Goal: Task Accomplishment & Management: Manage account settings

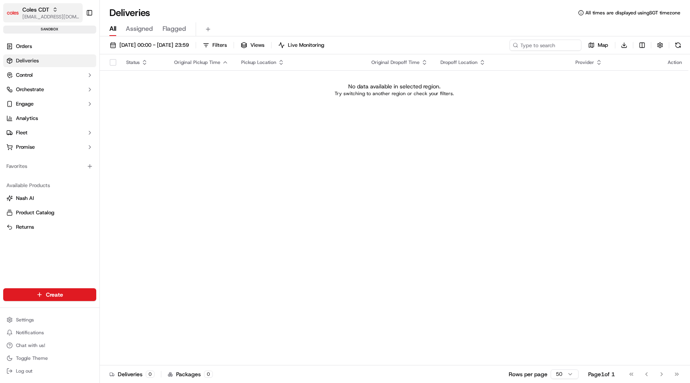
click at [45, 14] on span "[EMAIL_ADDRESS][DOMAIN_NAME]" at bounding box center [50, 17] width 57 height 6
type input "coles dev"
click at [130, 41] on div "Coles Dev" at bounding box center [144, 42] width 116 height 16
click at [65, 42] on link "Orders" at bounding box center [49, 46] width 93 height 13
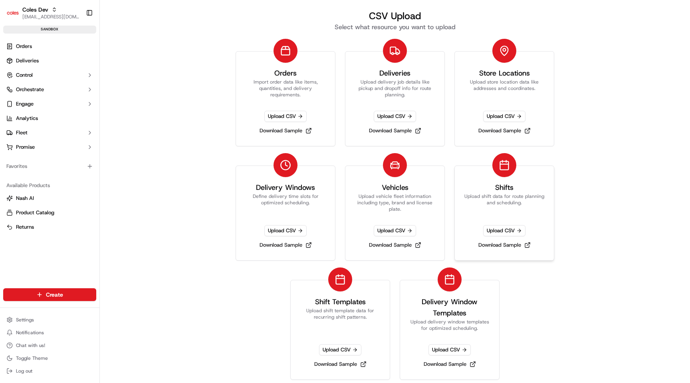
click at [508, 224] on link "Shifts Upload shift data for route planning and scheduling. Upload CSV Download…" at bounding box center [505, 212] width 100 height 95
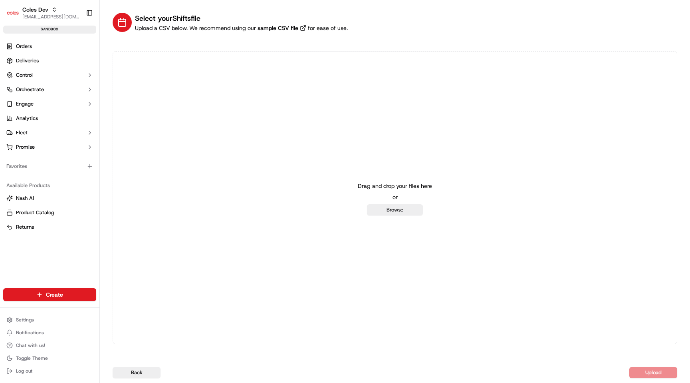
click at [384, 202] on div "Drag and drop your files here or Browse" at bounding box center [395, 197] width 74 height 35
click at [383, 215] on button "Browse" at bounding box center [395, 209] width 56 height 11
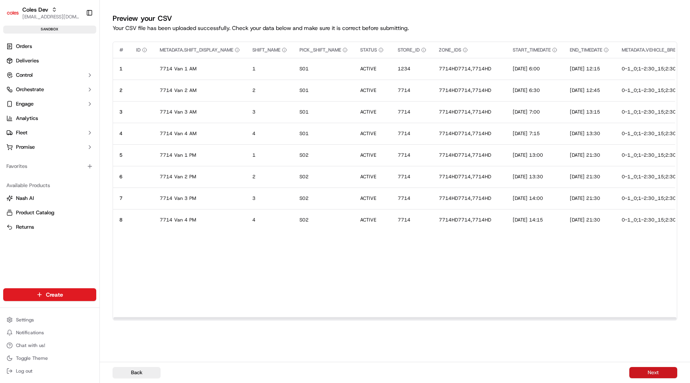
click at [656, 372] on button "Next" at bounding box center [654, 372] width 48 height 11
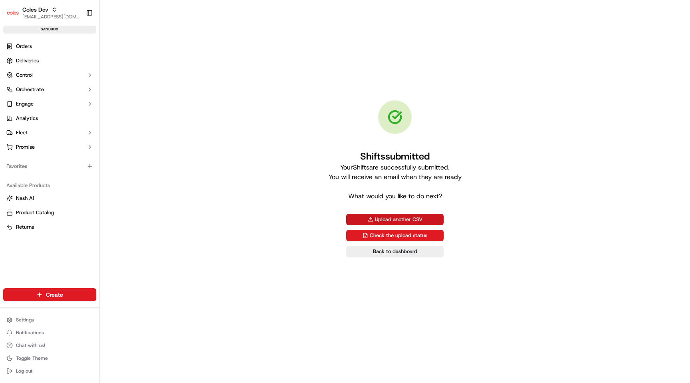
click at [412, 218] on button "Upload another CSV" at bounding box center [394, 219] width 97 height 11
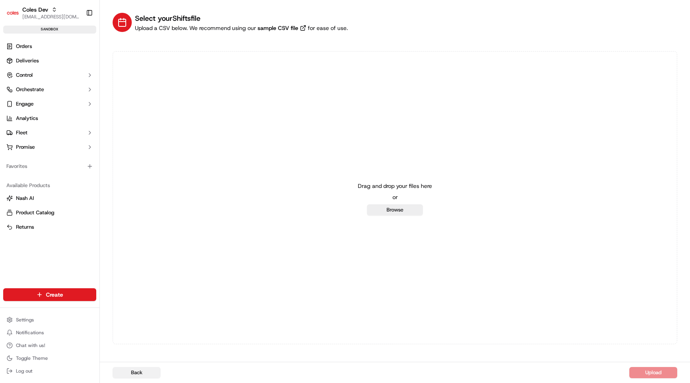
click at [148, 370] on button "Back" at bounding box center [137, 372] width 48 height 11
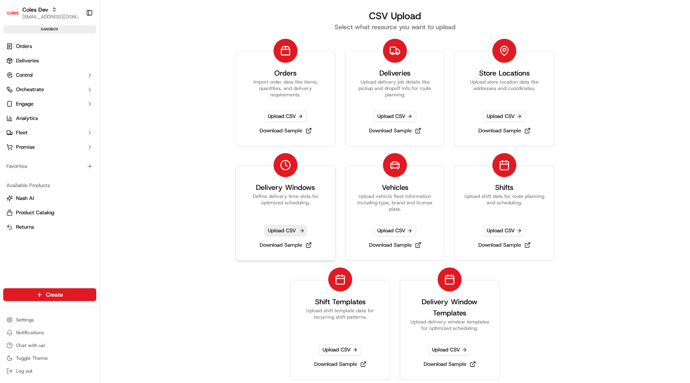
click at [275, 231] on span "Upload CSV" at bounding box center [285, 230] width 42 height 11
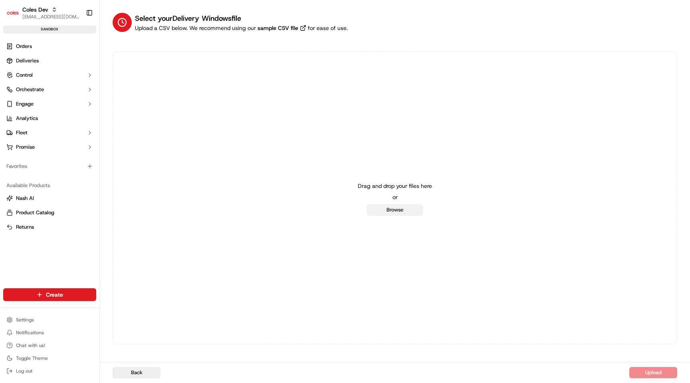
click at [401, 215] on button "Browse" at bounding box center [395, 209] width 56 height 11
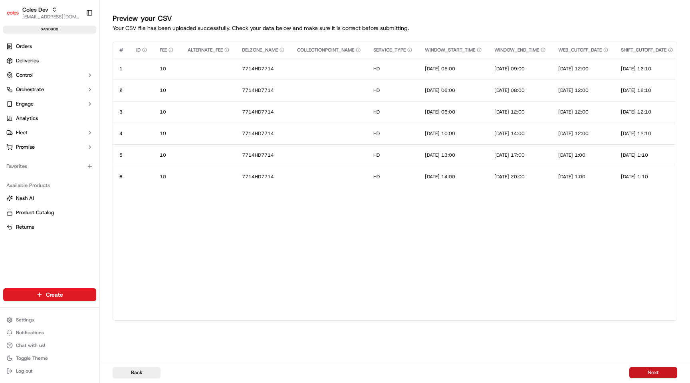
click at [664, 370] on button "Next" at bounding box center [654, 372] width 48 height 11
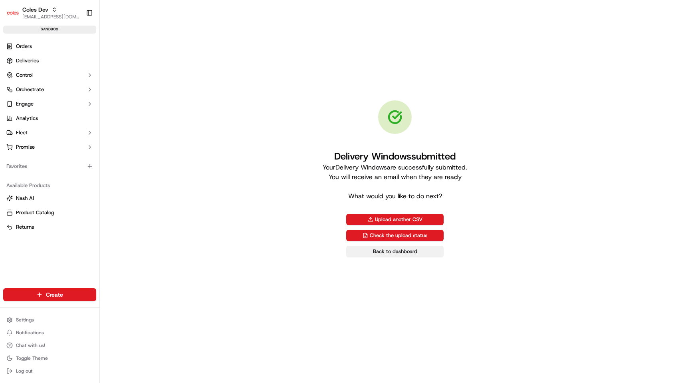
click at [348, 252] on link "Back to dashboard" at bounding box center [394, 251] width 97 height 11
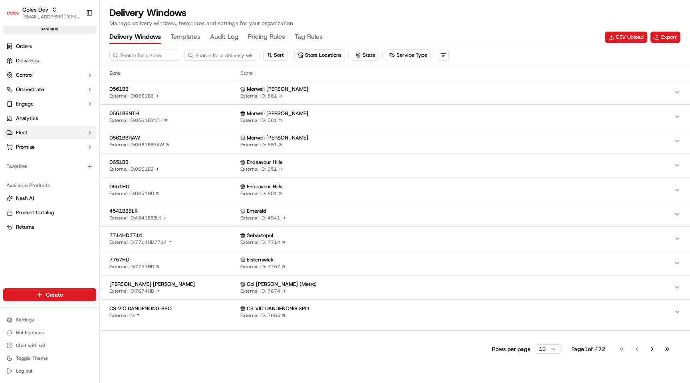
click at [40, 130] on button "Fleet" at bounding box center [49, 132] width 93 height 13
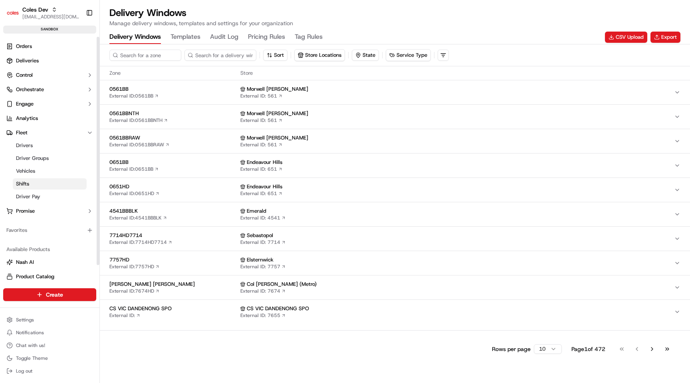
click at [38, 187] on link "Shifts" at bounding box center [50, 183] width 74 height 11
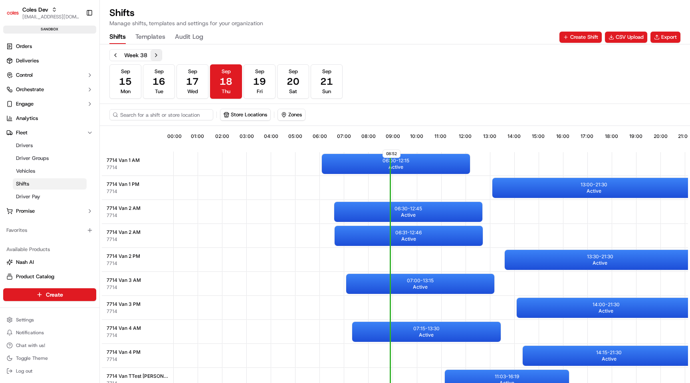
click at [158, 53] on button "Next week" at bounding box center [156, 55] width 11 height 11
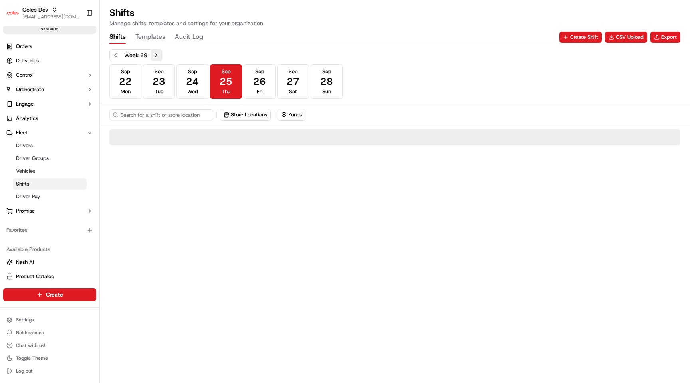
click at [158, 53] on button "Next week" at bounding box center [156, 55] width 11 height 11
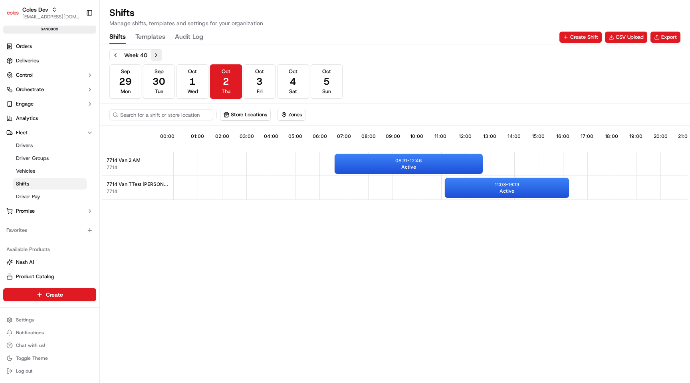
click at [158, 53] on button "Next week" at bounding box center [156, 55] width 11 height 11
click at [114, 56] on button "Previous week" at bounding box center [115, 55] width 11 height 11
click at [330, 76] on button "Oct 5 Sun" at bounding box center [327, 81] width 32 height 34
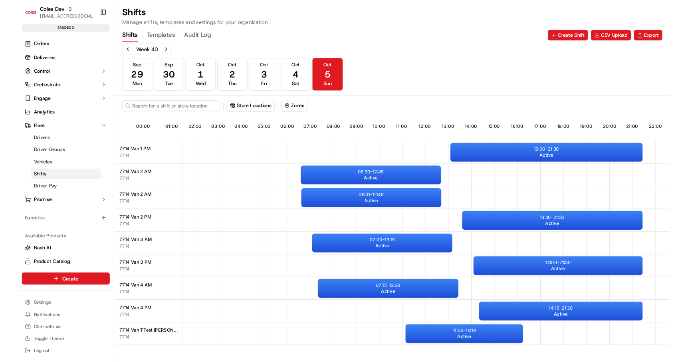
scroll to position [0, 71]
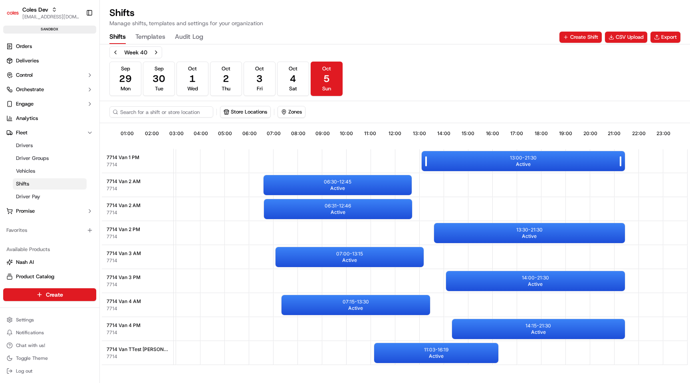
click at [491, 152] on div "13:00 - 21:30 Active" at bounding box center [523, 161] width 203 height 20
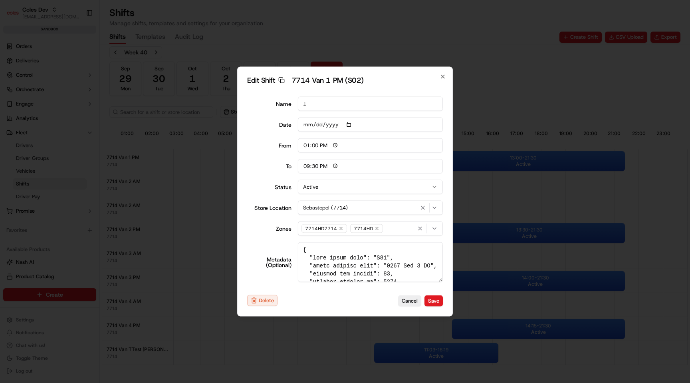
drag, startPoint x: 334, startPoint y: 207, endPoint x: 346, endPoint y: 207, distance: 12.0
click at [346, 207] on span "Sebastopol (7714)" at bounding box center [325, 207] width 45 height 7
type input "06:00"
type input "14:00"
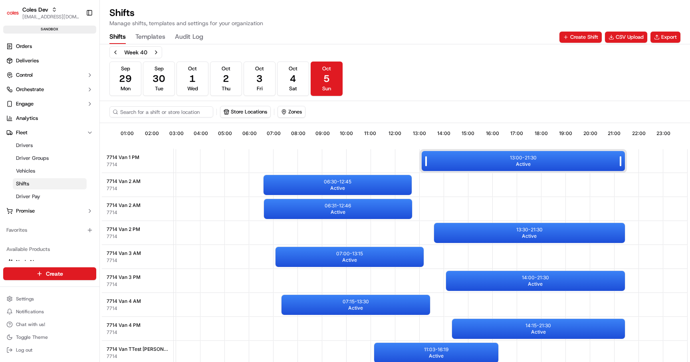
click at [461, 162] on div "13:00 - 21:30 Active" at bounding box center [523, 161] width 203 height 20
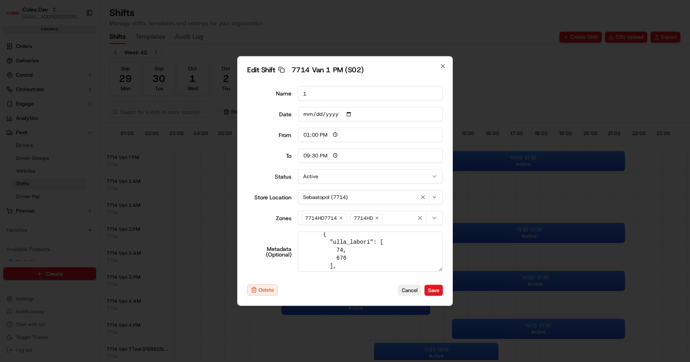
scroll to position [63, 0]
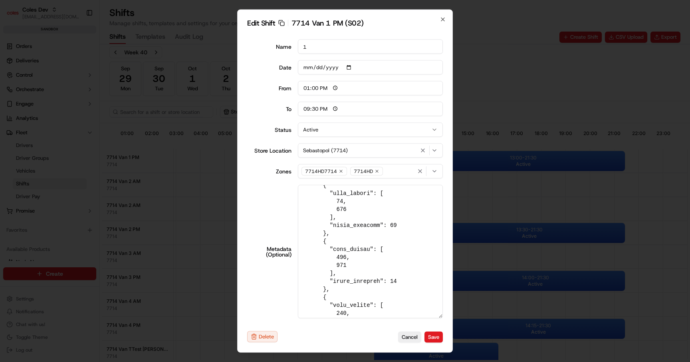
drag, startPoint x: 441, startPoint y: 268, endPoint x: 441, endPoint y: 362, distance: 93.5
click at [441, 362] on body "Coles Dev maksim@usenash.com Toggle Sidebar sandbox Orders Deliveries Control O…" at bounding box center [345, 181] width 690 height 362
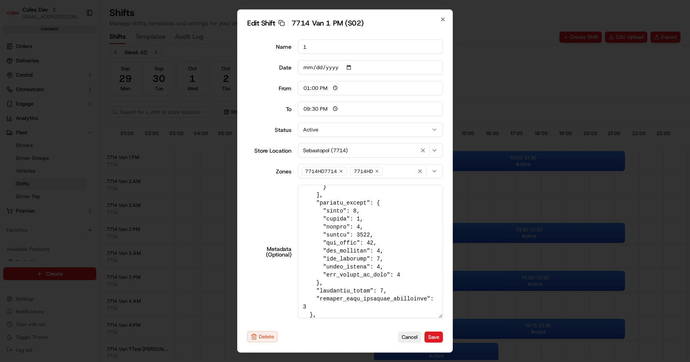
scroll to position [219, 0]
click at [362, 235] on textarea "Metadata (Optional)" at bounding box center [370, 251] width 145 height 133
click at [361, 238] on textarea "Metadata (Optional)" at bounding box center [370, 251] width 145 height 133
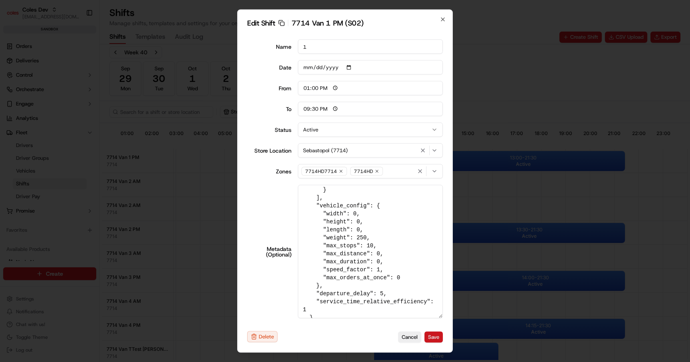
type textarea "{ "pick_shift_name": "S02", "shift_display_name": "7714 Van 1 PM", "vehicle_max…"
click at [437, 335] on button "Save" at bounding box center [434, 336] width 18 height 11
type input "06:00"
type input "14:00"
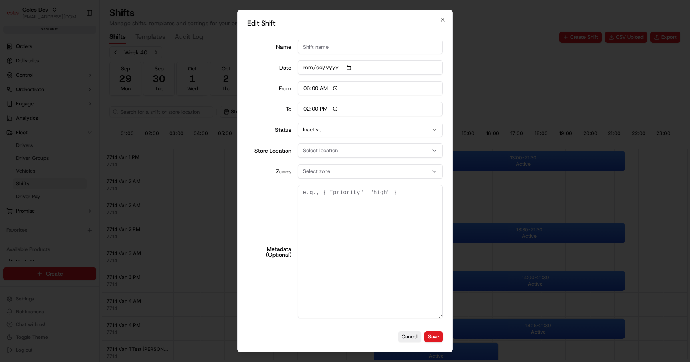
scroll to position [0, 0]
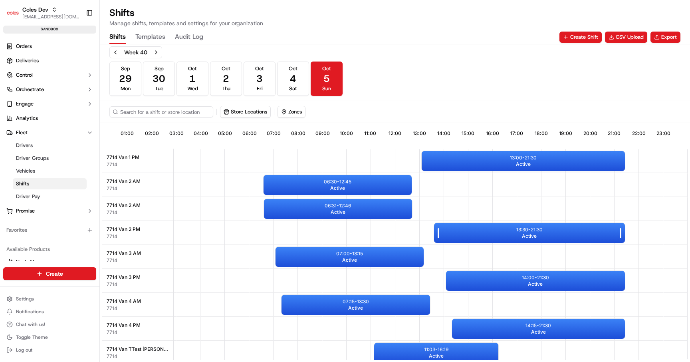
click at [493, 227] on div "13:30 - 21:30 Active" at bounding box center [529, 233] width 191 height 20
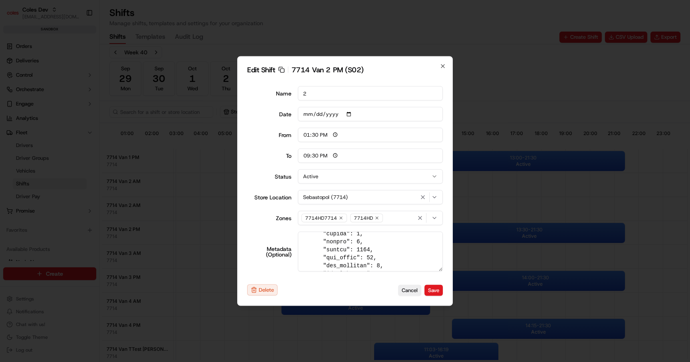
scroll to position [254, 0]
click at [364, 247] on textarea "Metadata (Optional)" at bounding box center [370, 252] width 145 height 40
paste textarea "25"
type textarea "{ "pick_shift_name": "S02", "shift_display_name": "7714 Van 2 PM", "vehicle_max…"
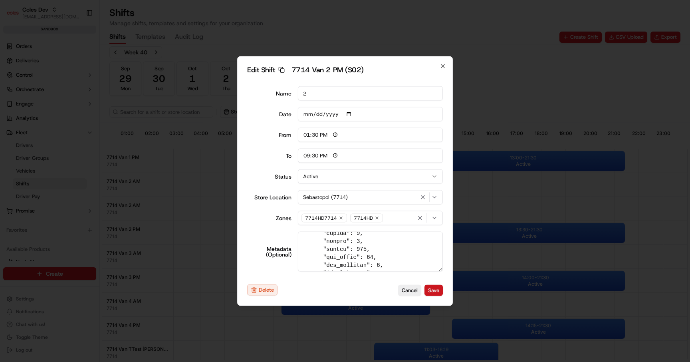
click at [428, 290] on button "Save" at bounding box center [434, 289] width 18 height 11
type input "06:00"
type input "14:00"
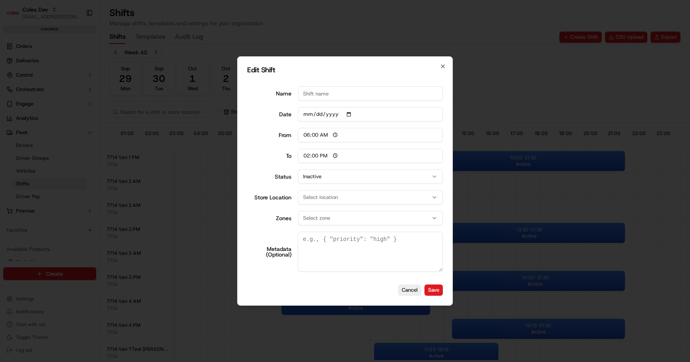
scroll to position [0, 0]
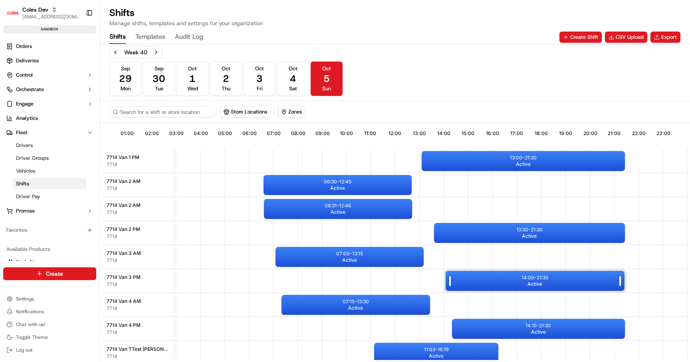
click at [491, 282] on div "14:00 - 21:30 Active" at bounding box center [535, 281] width 179 height 20
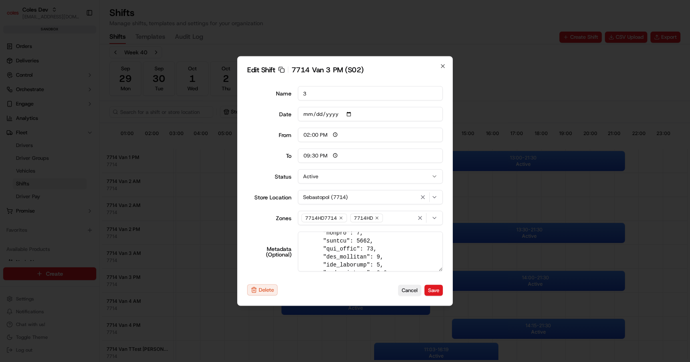
scroll to position [254, 0]
click at [365, 247] on textarea "Metadata (Optional)" at bounding box center [370, 252] width 145 height 40
paste textarea "25"
type textarea "{ "pick_shift_name": "S02", "shift_display_name": "7714 Van 3 PM", "vehicle_max…"
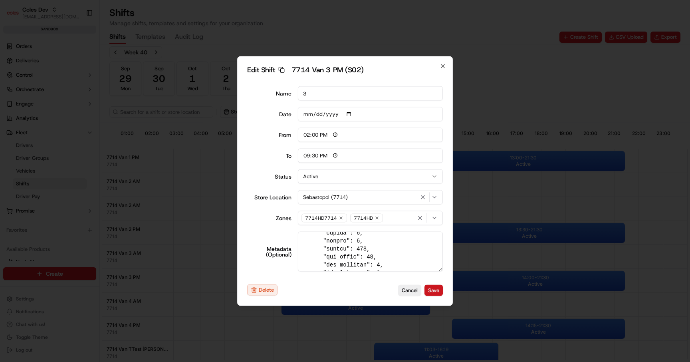
click at [436, 287] on button "Save" at bounding box center [434, 289] width 18 height 11
type input "06:00"
type input "14:00"
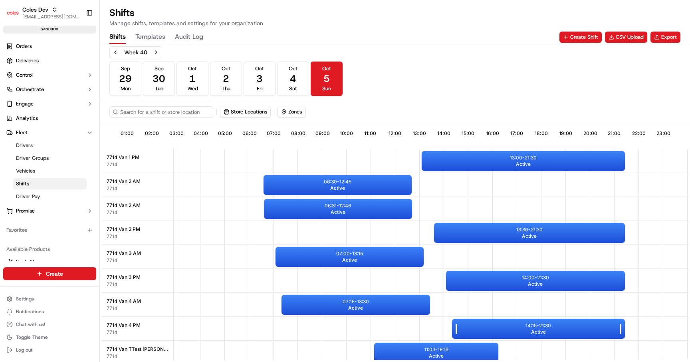
click at [541, 327] on p "14:15 - 21:30" at bounding box center [539, 325] width 26 height 6
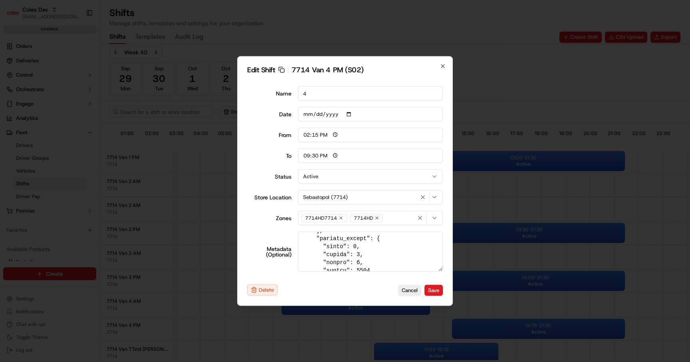
scroll to position [244, 0]
click at [362, 256] on textarea "Metadata (Optional)" at bounding box center [370, 252] width 145 height 40
paste textarea "25"
type textarea "{ "pick_shift_name": "S02", "shift_display_name": "7714 Van 4 PM", "vehicle_max…"
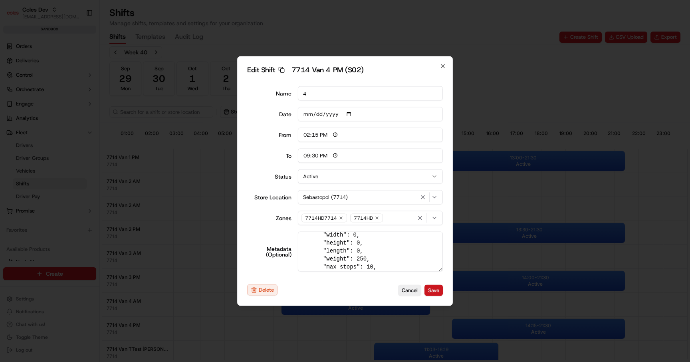
click at [437, 288] on button "Save" at bounding box center [434, 289] width 18 height 11
type input "06:00"
type input "14:00"
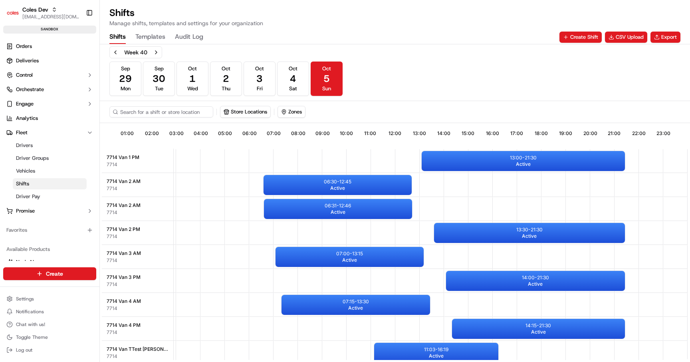
scroll to position [0, 0]
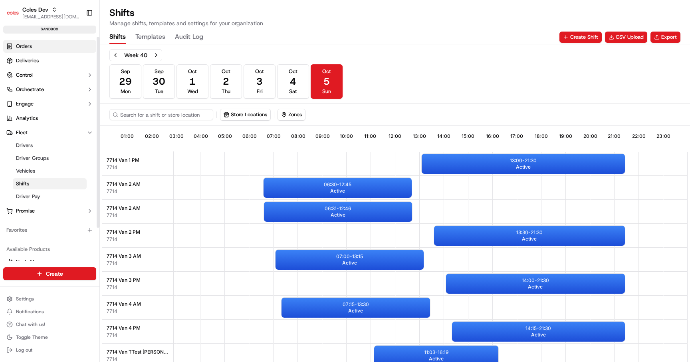
click at [37, 47] on link "Orders" at bounding box center [49, 46] width 93 height 13
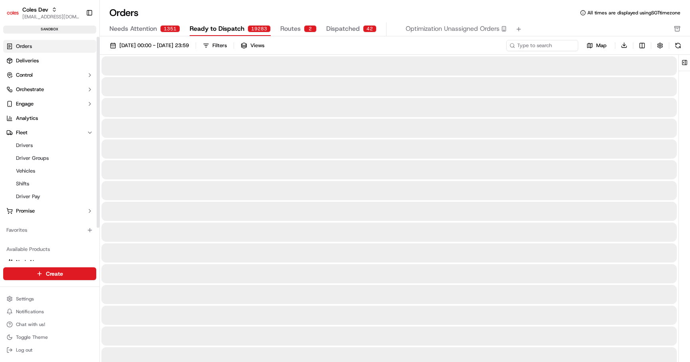
click at [298, 28] on button "Routes 2" at bounding box center [298, 29] width 36 height 14
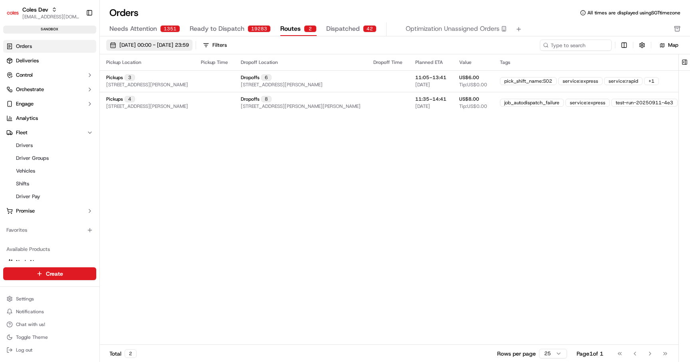
click at [193, 40] on button "[DATE] 00:00 - [DATE] 23:59" at bounding box center [149, 45] width 86 height 11
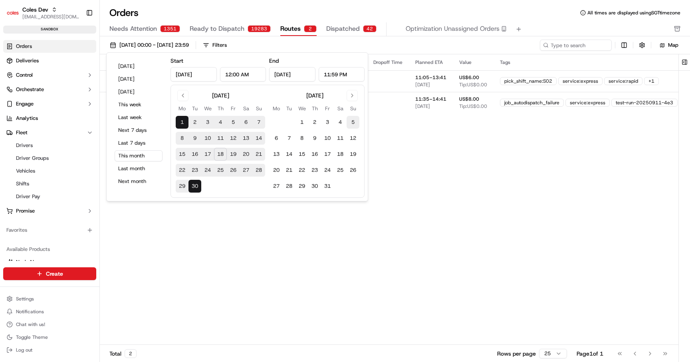
click at [350, 120] on button "5" at bounding box center [353, 122] width 13 height 13
type input "Oct 5, 2025"
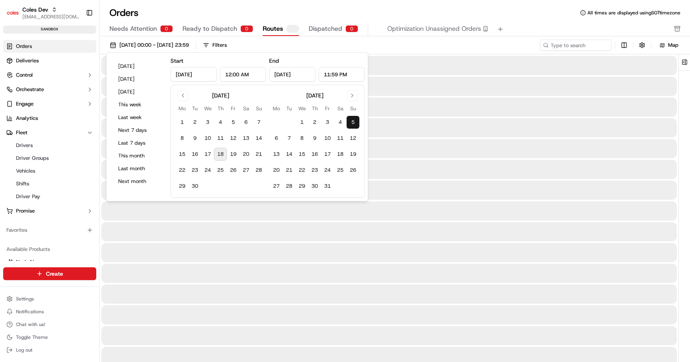
click at [350, 120] on button "5" at bounding box center [353, 122] width 13 height 13
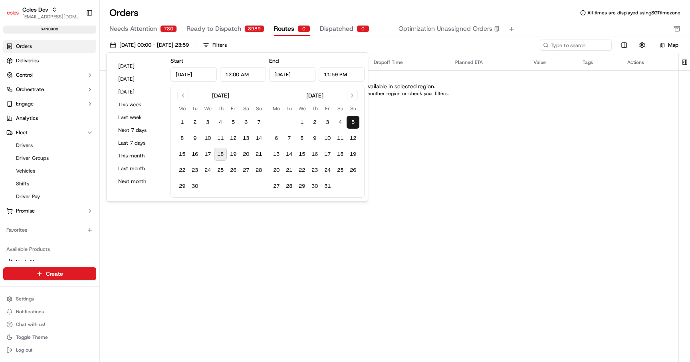
click at [433, 171] on div "Pickup Location Pickup Time Dropoff Location Dropoff Time Planned ETA Value Tag…" at bounding box center [389, 199] width 579 height 290
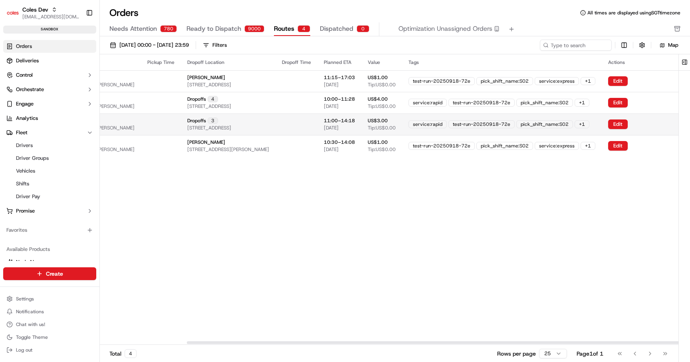
scroll to position [0, 117]
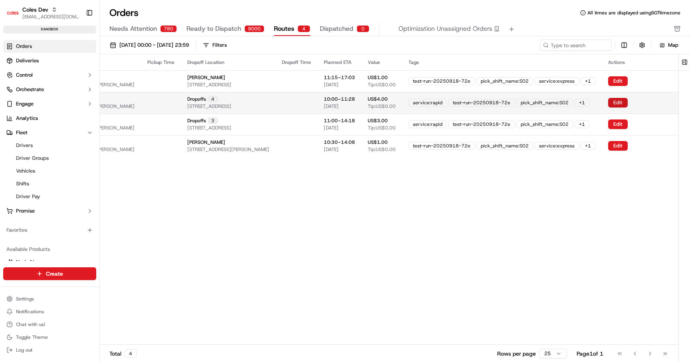
click at [622, 105] on button "Edit" at bounding box center [618, 103] width 20 height 10
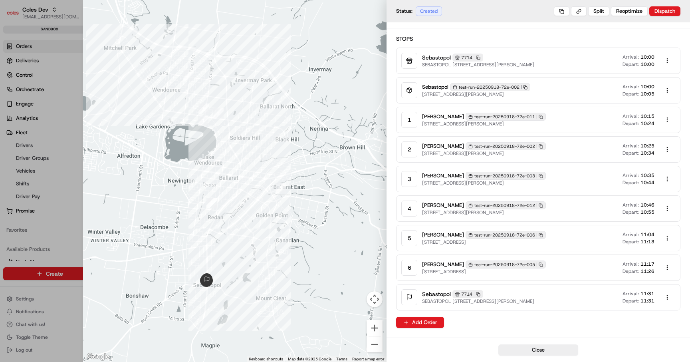
scroll to position [0, 0]
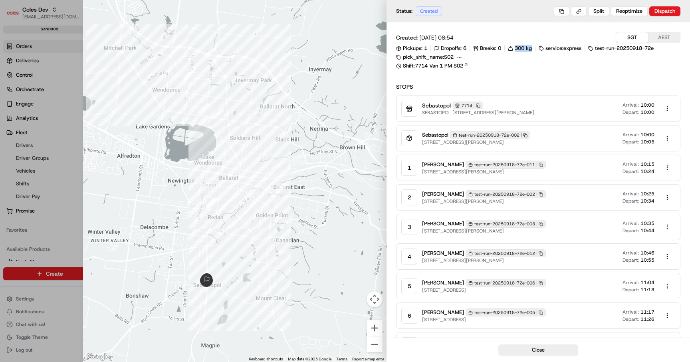
drag, startPoint x: 516, startPoint y: 47, endPoint x: 540, endPoint y: 47, distance: 24.0
click at [540, 47] on div "Pickups: 1 Dropoffs: 6 Breaks: 0 300 kg service:express test-run-20250918-72e p…" at bounding box center [538, 53] width 284 height 16
click at [515, 69] on link "Shift: 7714 Van 1 PM S02" at bounding box center [538, 65] width 284 height 7
click at [527, 350] on button "Close" at bounding box center [539, 349] width 80 height 11
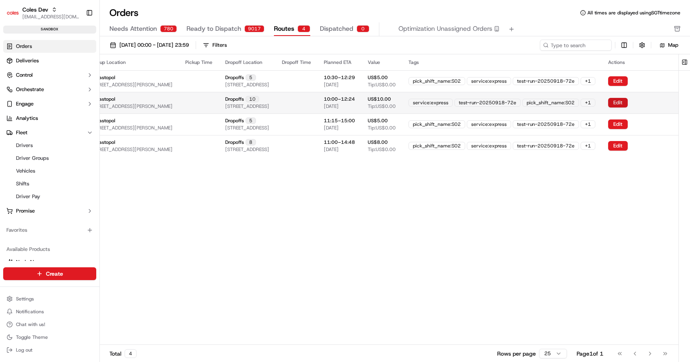
click at [618, 100] on button "Edit" at bounding box center [618, 103] width 20 height 10
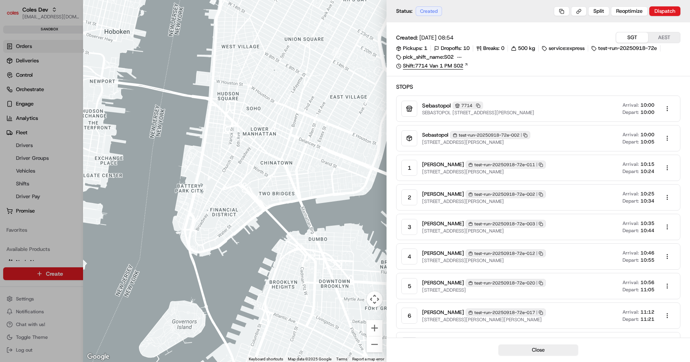
click at [453, 66] on link "Shift: 7714 Van 1 PM S02" at bounding box center [538, 65] width 284 height 7
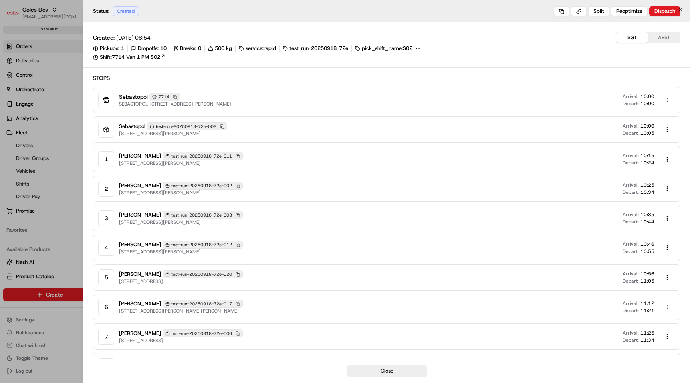
scroll to position [0, 111]
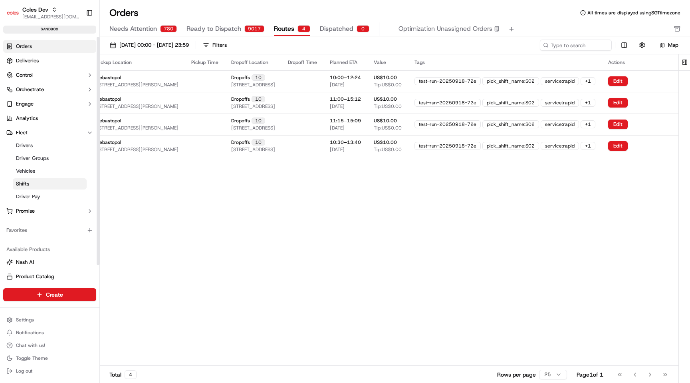
click at [58, 186] on link "Shifts" at bounding box center [50, 183] width 74 height 11
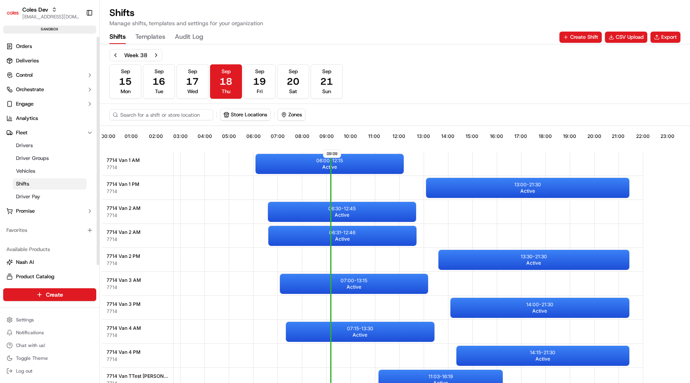
scroll to position [0, 74]
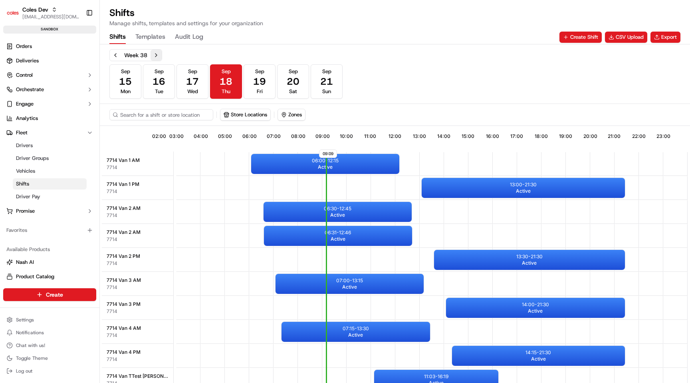
click at [155, 54] on button "Next week" at bounding box center [156, 55] width 11 height 11
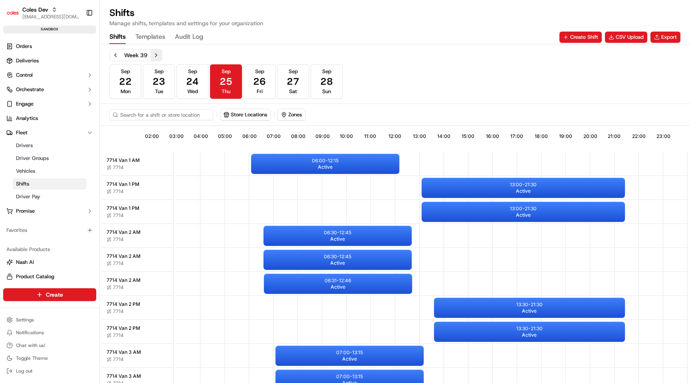
click at [155, 54] on button "Next week" at bounding box center [156, 55] width 11 height 11
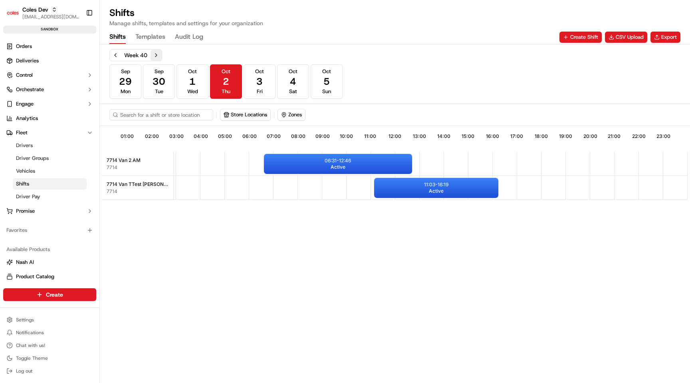
click at [155, 54] on button "Next week" at bounding box center [156, 55] width 11 height 11
click at [123, 91] on span "Mon" at bounding box center [126, 91] width 10 height 7
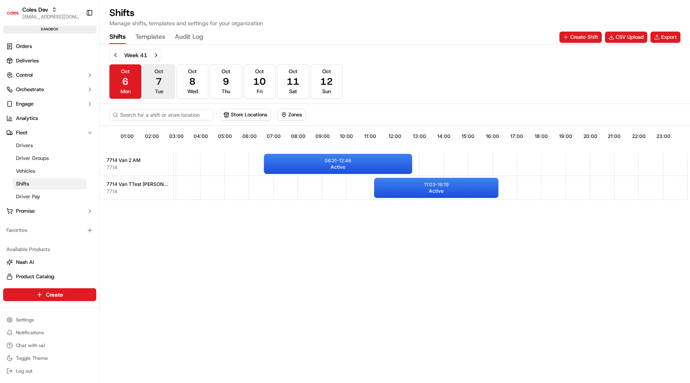
click at [158, 70] on span "Oct" at bounding box center [159, 71] width 9 height 7
click at [126, 79] on span "6" at bounding box center [125, 81] width 6 height 13
click at [112, 52] on button "Previous week" at bounding box center [115, 55] width 11 height 11
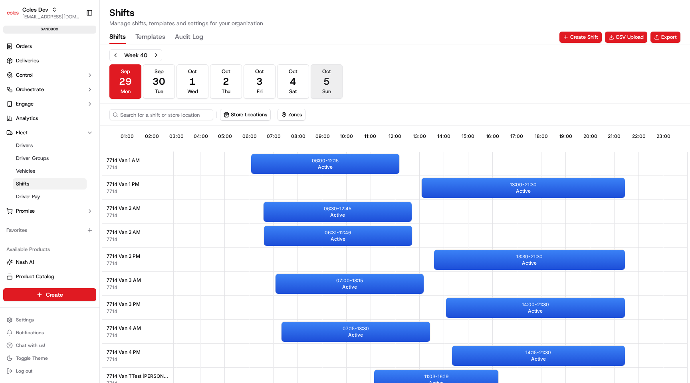
click at [336, 87] on button "Oct 5 Sun" at bounding box center [327, 81] width 32 height 34
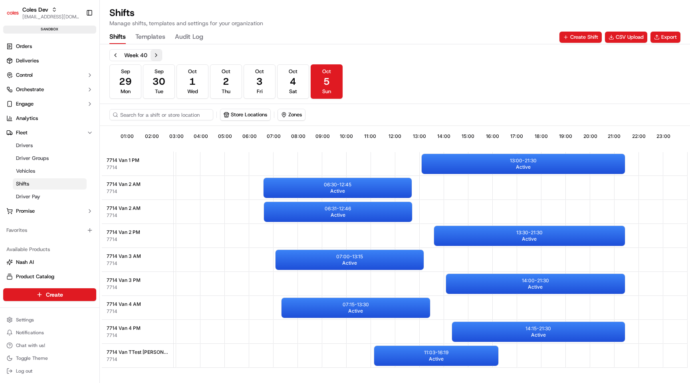
click at [155, 54] on button "Next week" at bounding box center [156, 55] width 11 height 11
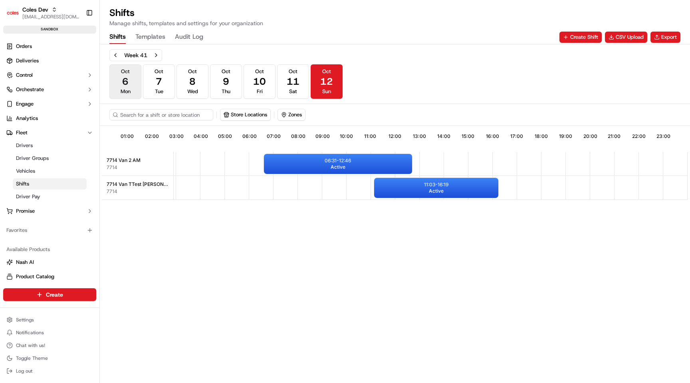
click at [127, 78] on span "6" at bounding box center [125, 81] width 6 height 13
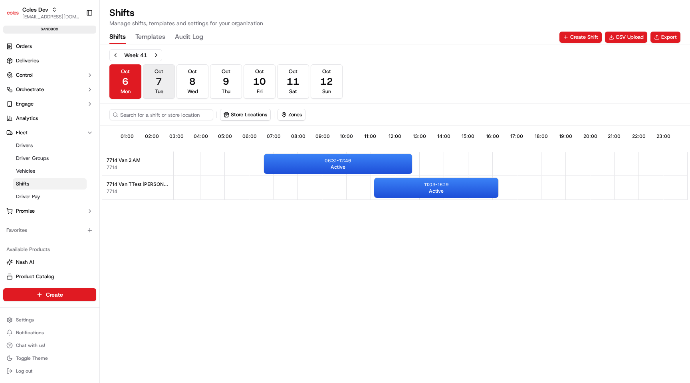
click at [152, 78] on button "Oct 7 Tue" at bounding box center [159, 81] width 32 height 34
click at [171, 78] on button "Oct 7 Tue" at bounding box center [159, 81] width 32 height 34
click at [115, 81] on button "Oct 6 Mon" at bounding box center [125, 81] width 32 height 34
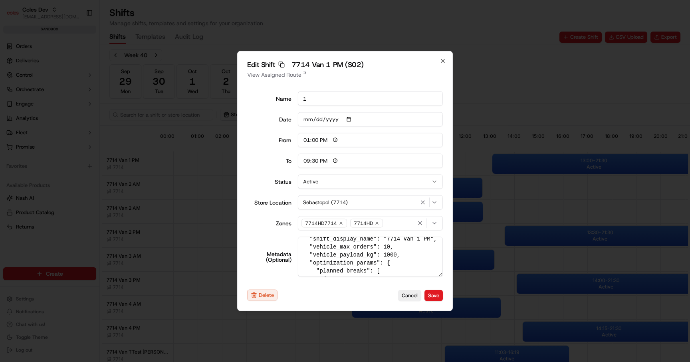
scroll to position [21, 0]
click at [397, 249] on textarea "Metadata (Optional)" at bounding box center [370, 257] width 145 height 40
drag, startPoint x: 311, startPoint y: 263, endPoint x: 407, endPoint y: 261, distance: 96.3
click at [407, 261] on textarea "Metadata (Optional)" at bounding box center [370, 257] width 145 height 40
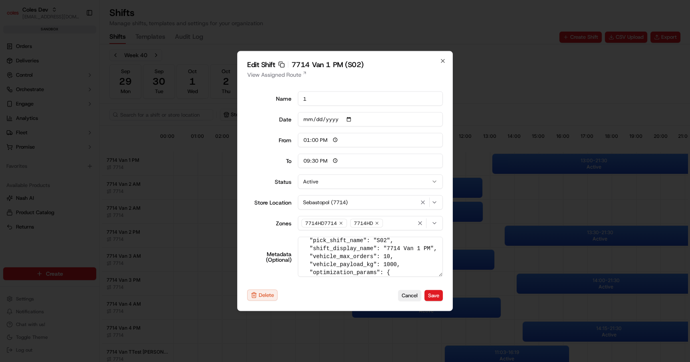
click at [407, 261] on textarea "Metadata (Optional)" at bounding box center [370, 257] width 145 height 40
drag, startPoint x: 403, startPoint y: 263, endPoint x: 298, endPoint y: 267, distance: 104.8
click at [298, 267] on textarea "Metadata (Optional)" at bounding box center [370, 257] width 145 height 40
click at [383, 267] on textarea "Metadata (Optional)" at bounding box center [370, 257] width 145 height 40
drag, startPoint x: 411, startPoint y: 264, endPoint x: 291, endPoint y: 267, distance: 120.7
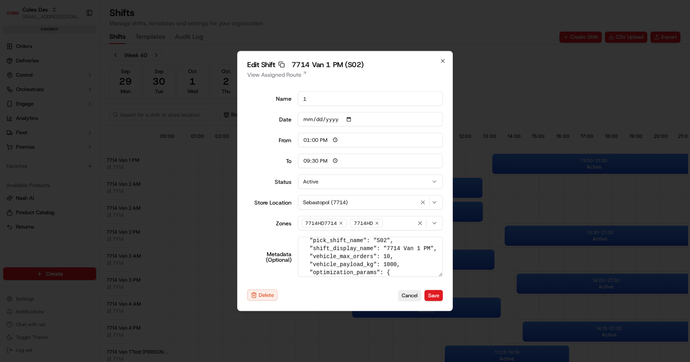
click at [291, 267] on div "Metadata (Optional)" at bounding box center [345, 257] width 196 height 40
click at [304, 254] on textarea "Metadata (Optional)" at bounding box center [370, 257] width 145 height 40
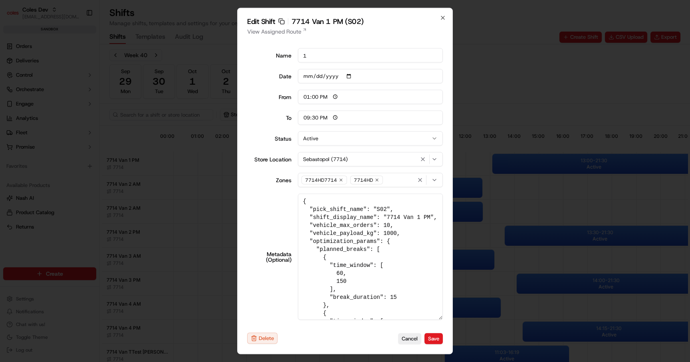
drag, startPoint x: 442, startPoint y: 273, endPoint x: 426, endPoint y: 359, distance: 87.7
click at [426, 359] on body "Coles Dev maksim@usenash.com Toggle Sidebar sandbox Orders Deliveries Control O…" at bounding box center [345, 181] width 690 height 362
click at [326, 242] on textarea "Metadata (Optional)" at bounding box center [370, 257] width 145 height 126
click at [408, 237] on textarea "Metadata (Optional)" at bounding box center [370, 257] width 145 height 126
drag, startPoint x: 408, startPoint y: 237, endPoint x: 369, endPoint y: 237, distance: 39.2
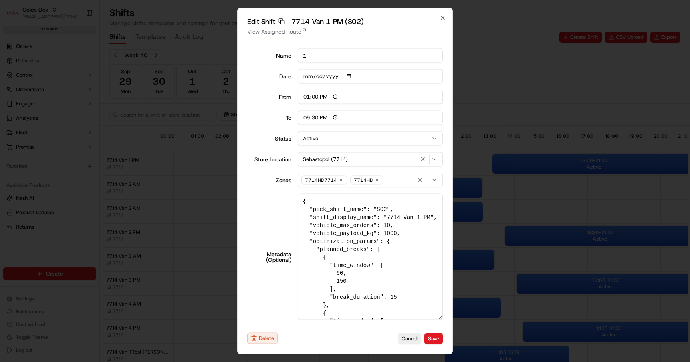
click at [369, 237] on textarea "Metadata (Optional)" at bounding box center [370, 257] width 145 height 126
drag, startPoint x: 406, startPoint y: 233, endPoint x: 298, endPoint y: 227, distance: 108.4
click at [298, 227] on textarea "Metadata (Optional)" at bounding box center [370, 257] width 145 height 126
click at [336, 259] on textarea "Metadata (Optional)" at bounding box center [370, 257] width 145 height 126
drag, startPoint x: 310, startPoint y: 240, endPoint x: 392, endPoint y: 298, distance: 100.4
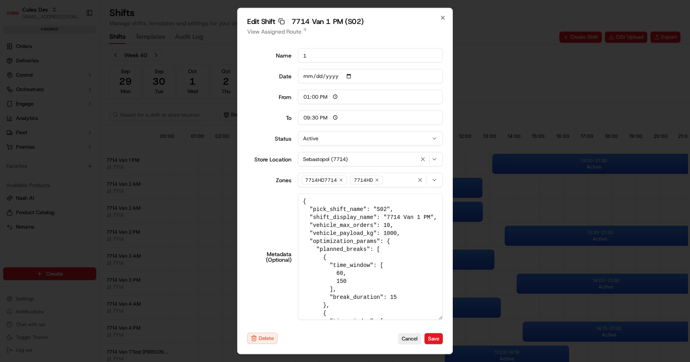
click at [392, 298] on textarea "Metadata (Optional)" at bounding box center [370, 257] width 145 height 126
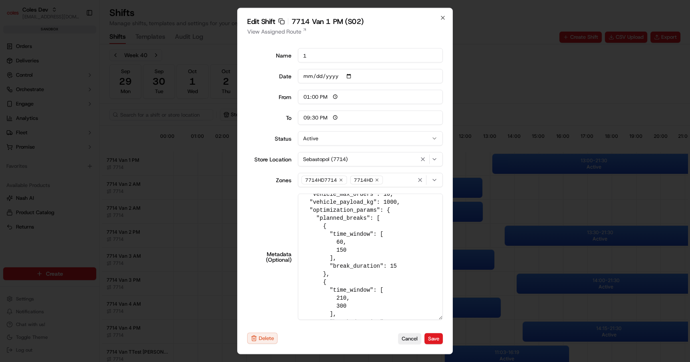
scroll to position [30, 0]
click at [372, 300] on textarea "Metadata (Optional)" at bounding box center [370, 257] width 145 height 126
drag, startPoint x: 311, startPoint y: 210, endPoint x: 377, endPoint y: 296, distance: 108.0
click at [377, 296] on textarea "Metadata (Optional)" at bounding box center [370, 257] width 145 height 126
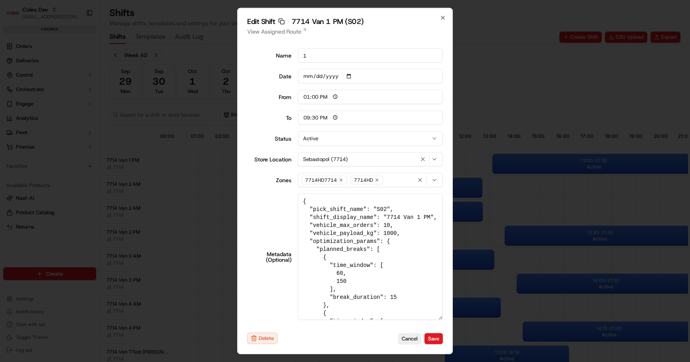
click at [314, 229] on textarea "Metadata (Optional)" at bounding box center [370, 257] width 145 height 126
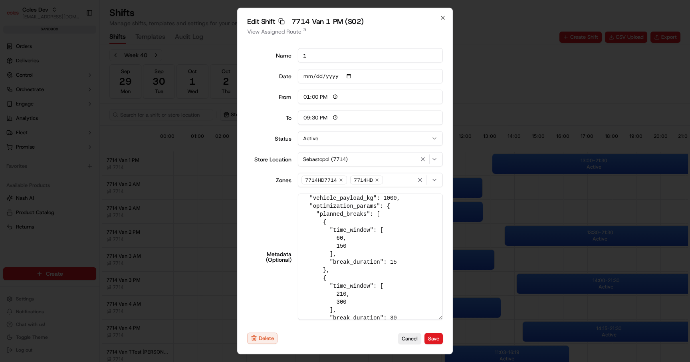
scroll to position [36, 0]
drag, startPoint x: 310, startPoint y: 207, endPoint x: 357, endPoint y: 302, distance: 105.6
click at [357, 301] on textarea "Metadata (Optional)" at bounding box center [370, 257] width 145 height 126
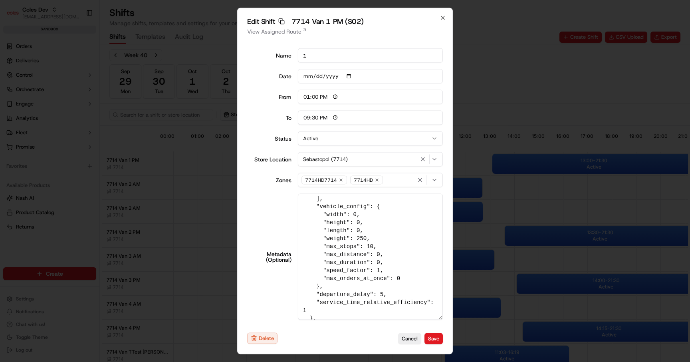
scroll to position [213, 0]
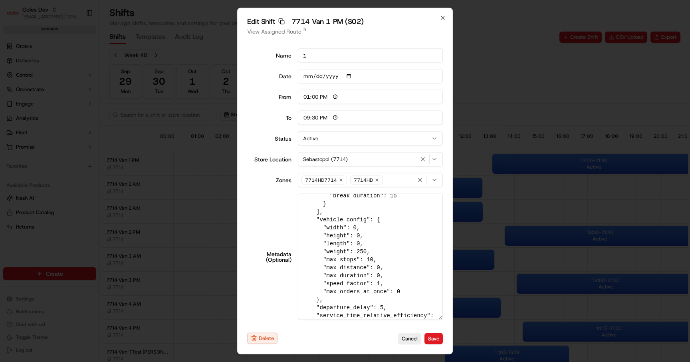
click at [362, 298] on textarea "Metadata (Optional)" at bounding box center [370, 257] width 145 height 126
drag, startPoint x: 321, startPoint y: 216, endPoint x: 344, endPoint y: 285, distance: 72.8
click at [344, 285] on textarea "Metadata (Optional)" at bounding box center [370, 257] width 145 height 126
click at [334, 308] on textarea "Metadata (Optional)" at bounding box center [370, 257] width 145 height 126
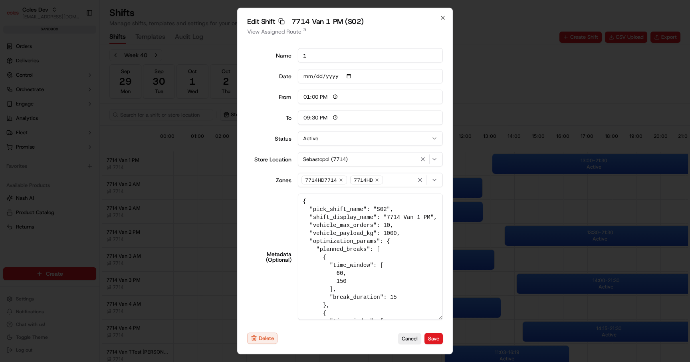
drag, startPoint x: 310, startPoint y: 239, endPoint x: 376, endPoint y: 300, distance: 89.6
click at [376, 300] on textarea "Metadata (Optional)" at bounding box center [370, 257] width 145 height 126
drag, startPoint x: 306, startPoint y: 226, endPoint x: 417, endPoint y: 235, distance: 111.4
click at [417, 235] on textarea "Metadata (Optional)" at bounding box center [370, 257] width 145 height 126
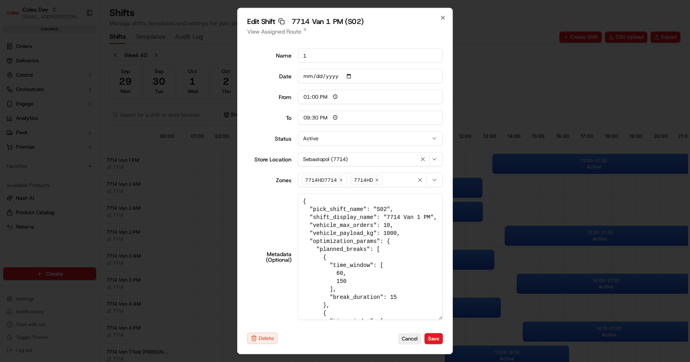
drag, startPoint x: 315, startPoint y: 241, endPoint x: 376, endPoint y: 243, distance: 61.2
click at [376, 243] on textarea "Metadata (Optional)" at bounding box center [370, 257] width 145 height 126
drag, startPoint x: 416, startPoint y: 233, endPoint x: 276, endPoint y: 229, distance: 140.3
click at [276, 229] on div "Metadata (Optional)" at bounding box center [345, 257] width 196 height 126
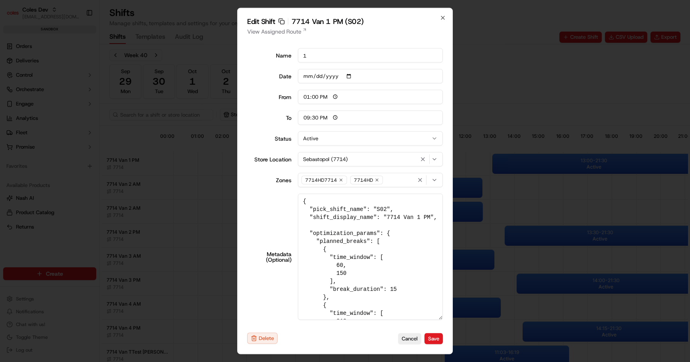
type textarea "{ "pick_shift_name": "S02", "shift_display_name": "7714 Van 1 PM", "vehicle_max…"
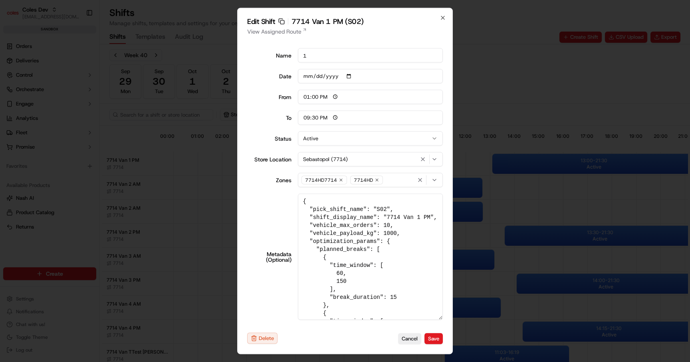
click at [410, 273] on textarea "Metadata (Optional)" at bounding box center [370, 257] width 145 height 126
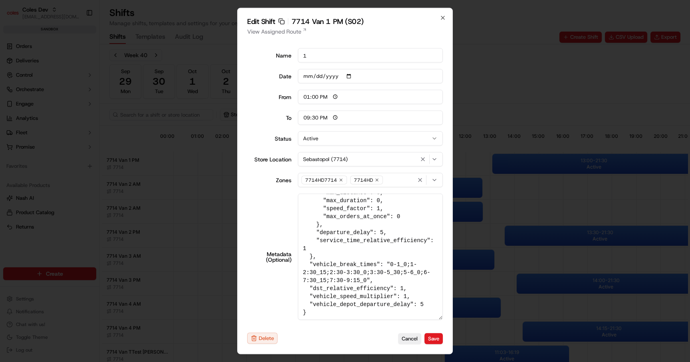
drag, startPoint x: 308, startPoint y: 264, endPoint x: 428, endPoint y: 304, distance: 126.8
click at [428, 304] on textarea "Metadata (Optional)" at bounding box center [370, 257] width 145 height 126
drag, startPoint x: 428, startPoint y: 304, endPoint x: 273, endPoint y: 264, distance: 160.7
click at [273, 264] on div "Metadata (Optional)" at bounding box center [345, 257] width 196 height 126
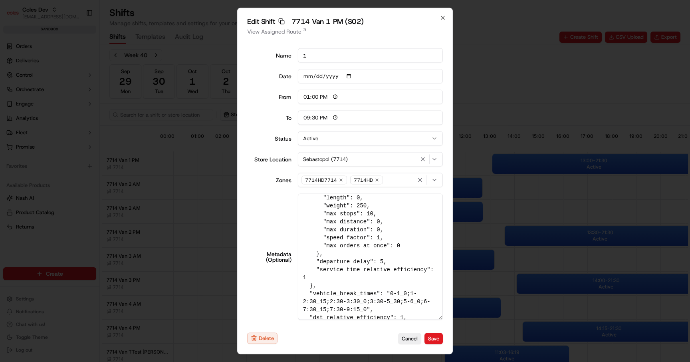
scroll to position [259, 0]
drag, startPoint x: 378, startPoint y: 274, endPoint x: 307, endPoint y: 207, distance: 97.8
click at [307, 207] on textarea "Metadata (Optional)" at bounding box center [370, 257] width 145 height 126
click at [369, 276] on textarea "Metadata (Optional)" at bounding box center [370, 257] width 145 height 126
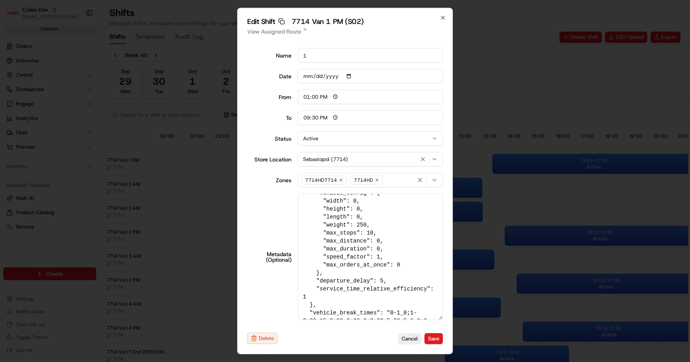
scroll to position [231, 0]
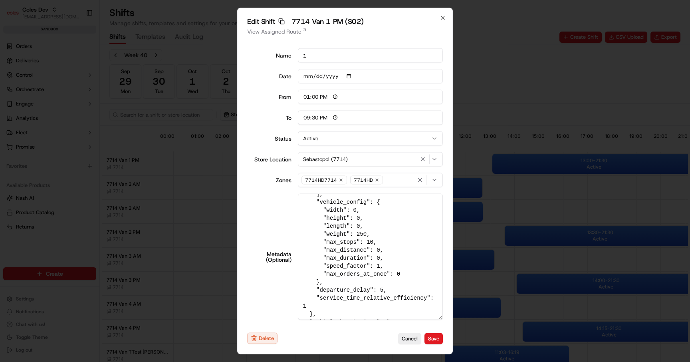
drag, startPoint x: 326, startPoint y: 213, endPoint x: 385, endPoint y: 304, distance: 107.9
click at [385, 304] on textarea "Metadata (Optional)" at bounding box center [370, 257] width 145 height 126
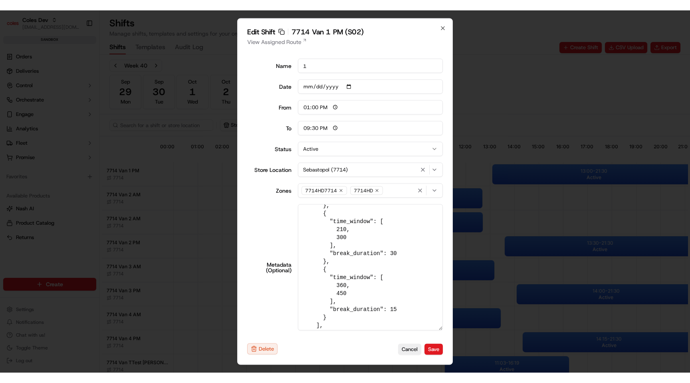
scroll to position [0, 0]
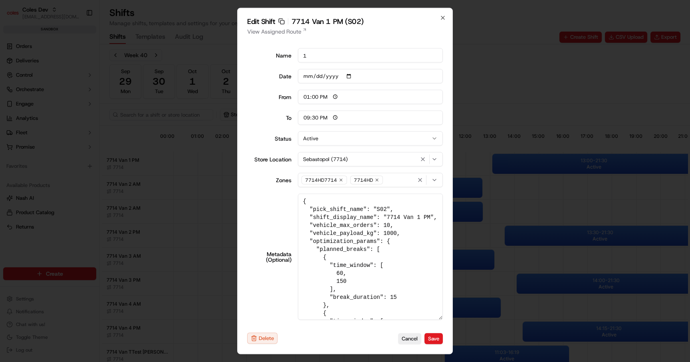
click at [346, 227] on textarea "Metadata (Optional)" at bounding box center [370, 257] width 145 height 126
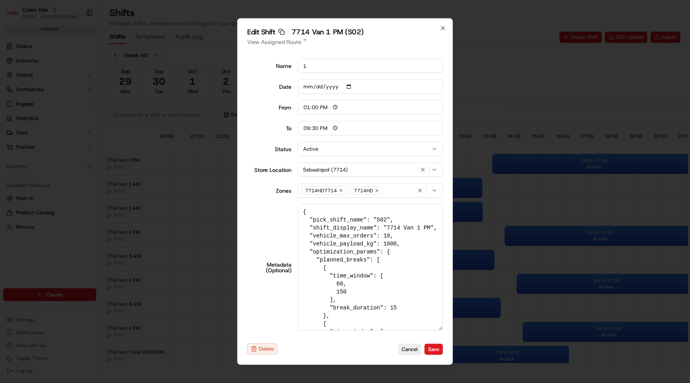
click at [353, 252] on textarea "Metadata (Optional)" at bounding box center [370, 267] width 145 height 126
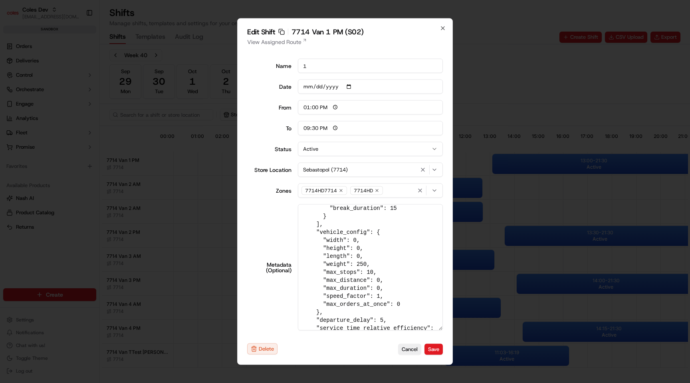
scroll to position [209, 0]
click at [347, 276] on textarea "Metadata (Optional)" at bounding box center [370, 267] width 145 height 126
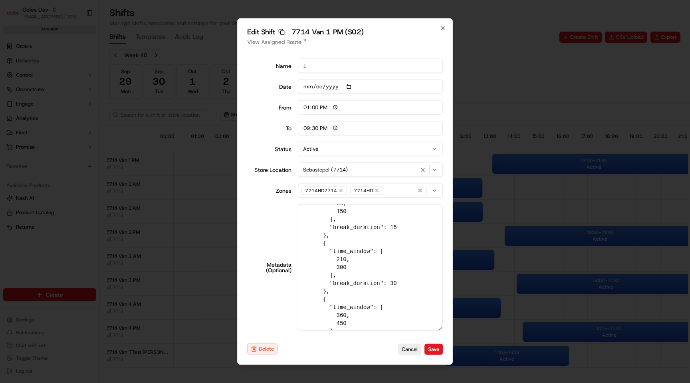
scroll to position [0, 0]
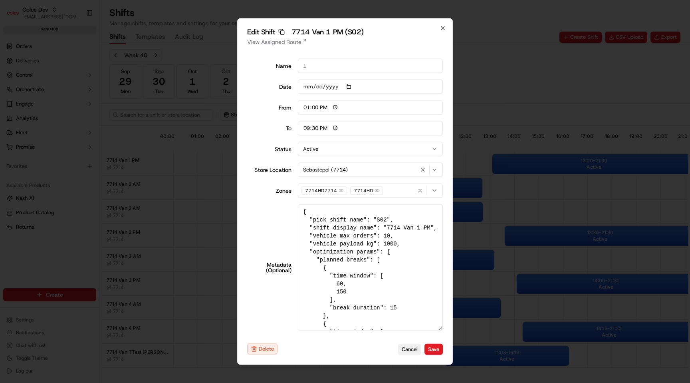
click at [406, 346] on button "Cancel" at bounding box center [409, 348] width 23 height 11
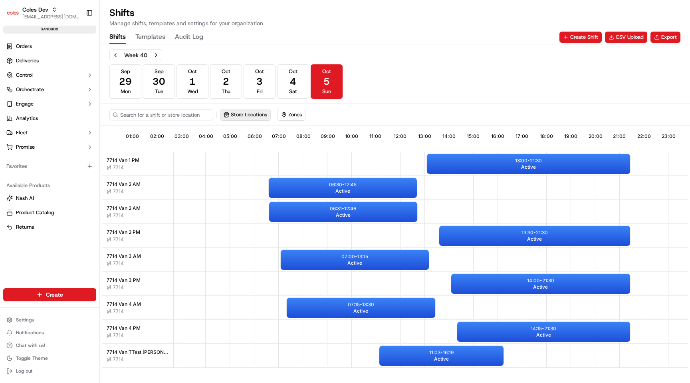
scroll to position [0, 70]
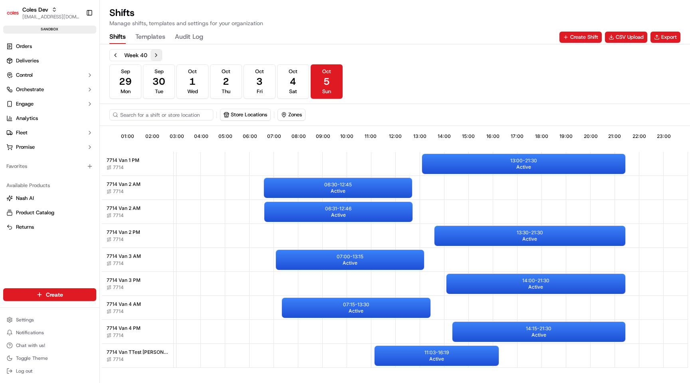
click at [153, 53] on button "Next week" at bounding box center [156, 55] width 11 height 11
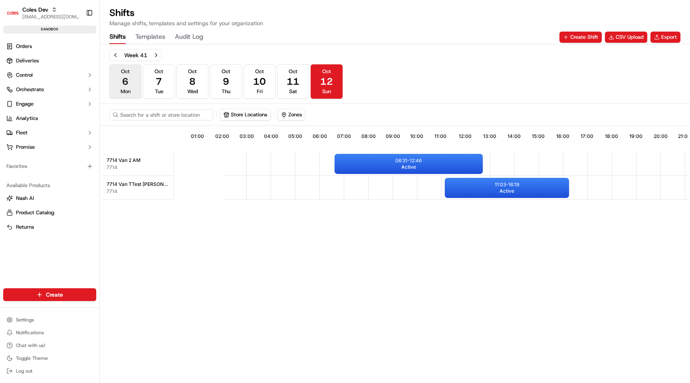
click at [125, 71] on span "Oct" at bounding box center [125, 71] width 9 height 7
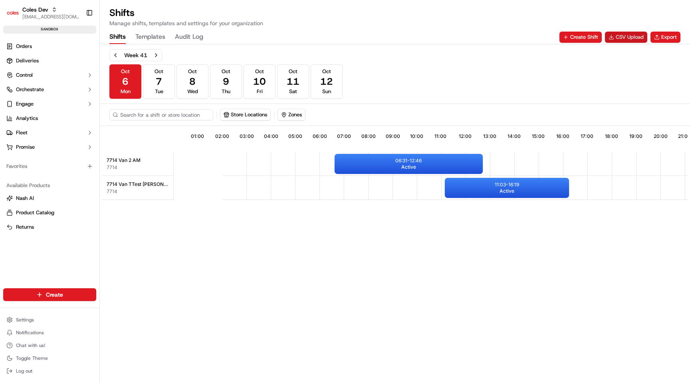
click at [635, 38] on button "CSV Upload" at bounding box center [626, 37] width 42 height 11
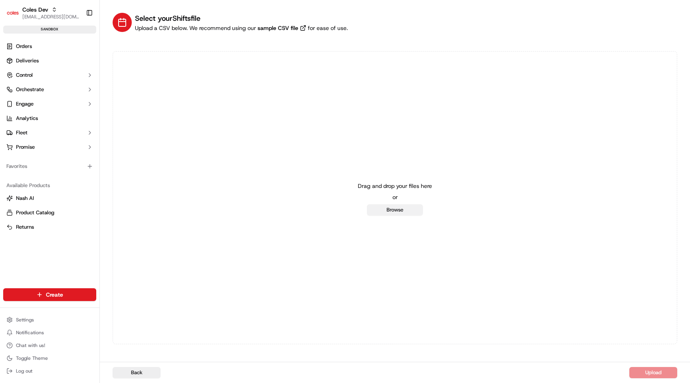
click at [379, 210] on button "Browse" at bounding box center [395, 209] width 56 height 11
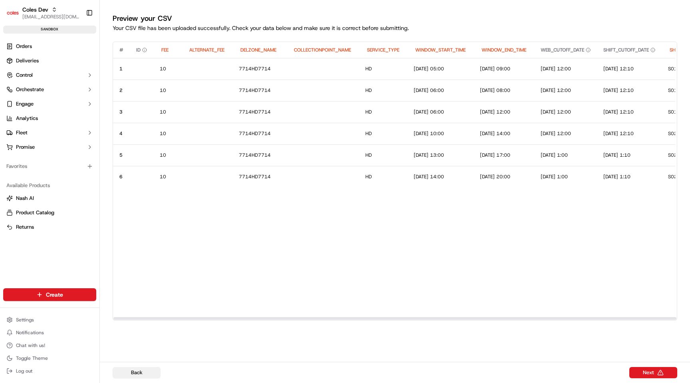
click at [150, 362] on button "Back" at bounding box center [137, 372] width 48 height 11
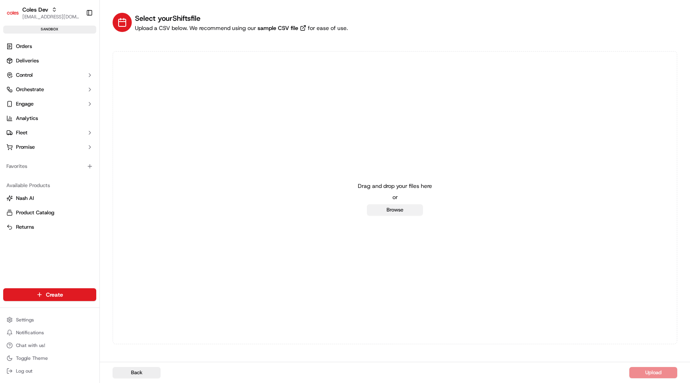
click at [392, 205] on button "Browse" at bounding box center [395, 209] width 56 height 11
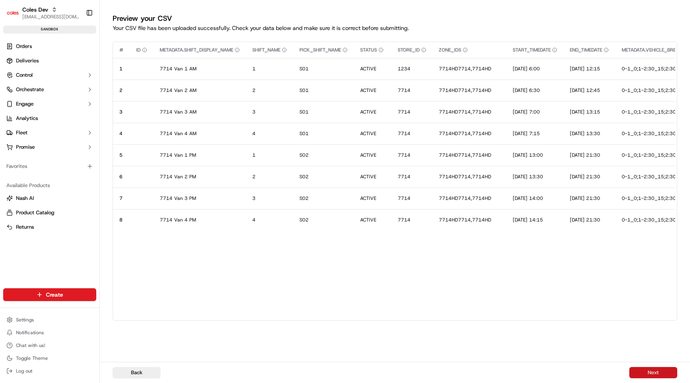
click at [664, 362] on button "Next" at bounding box center [654, 372] width 48 height 11
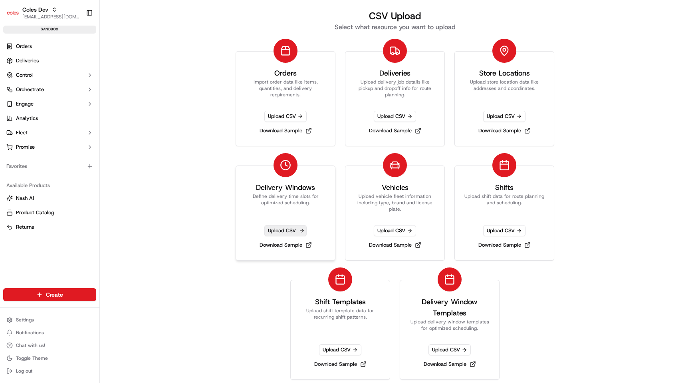
click at [294, 229] on span "Upload CSV" at bounding box center [285, 230] width 42 height 11
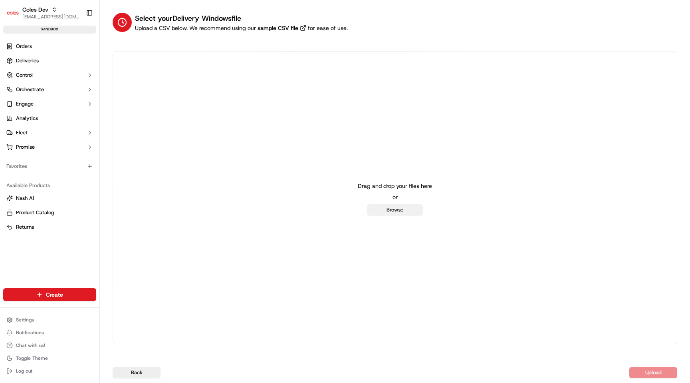
click at [390, 211] on button "Browse" at bounding box center [395, 209] width 56 height 11
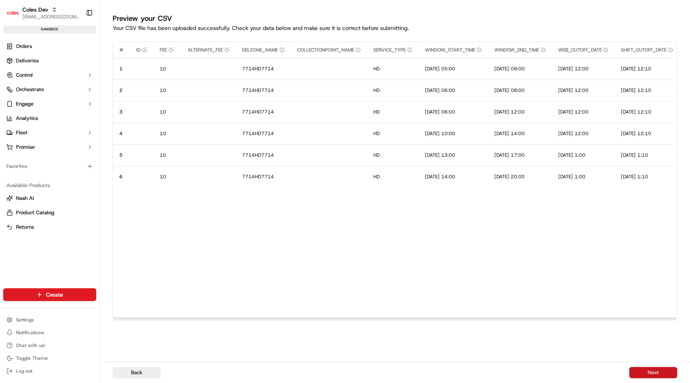
click at [658, 371] on button "Next" at bounding box center [654, 372] width 48 height 11
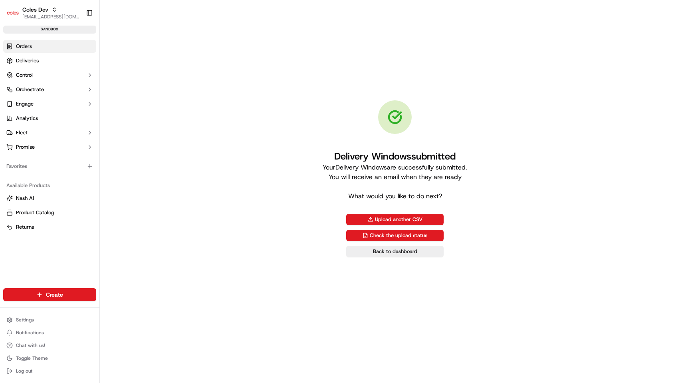
click at [36, 41] on link "Orders" at bounding box center [49, 46] width 93 height 13
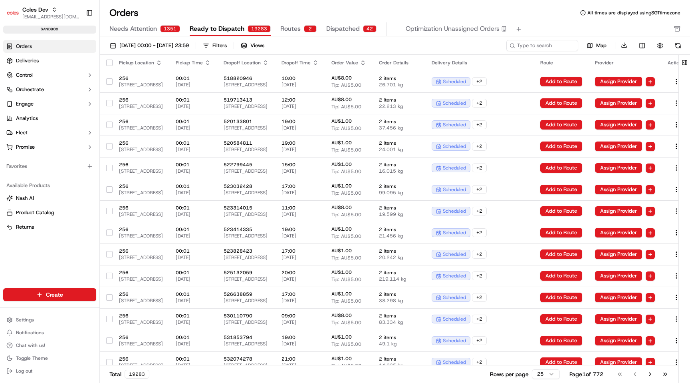
click at [295, 24] on span "Routes" at bounding box center [290, 29] width 20 height 10
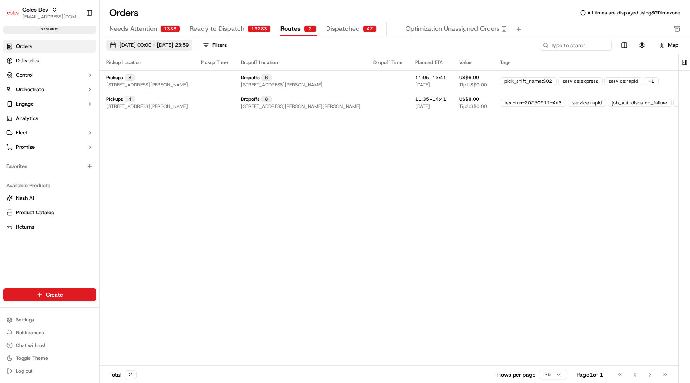
click at [182, 47] on span "[DATE] 00:00 - [DATE] 23:59" at bounding box center [154, 45] width 70 height 7
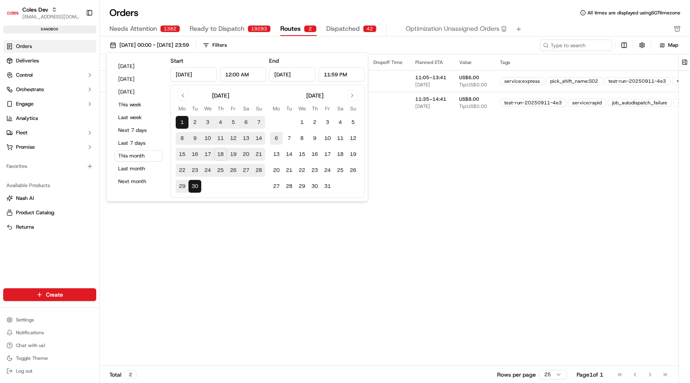
click at [274, 140] on button "6" at bounding box center [276, 138] width 13 height 13
type input "[DATE]"
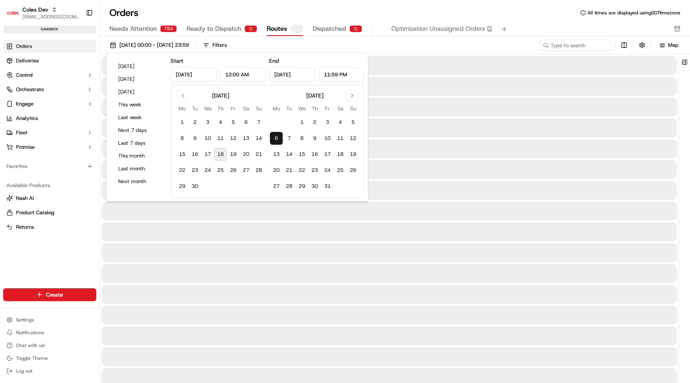
click at [274, 140] on button "6" at bounding box center [276, 138] width 13 height 13
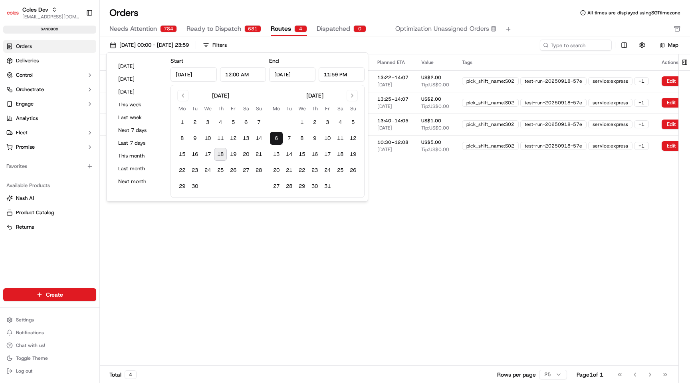
click at [452, 245] on div "Pickup Location Pickup Time Dropoff Location Dropoff Time Planned ETA Value Tag…" at bounding box center [416, 209] width 632 height 311
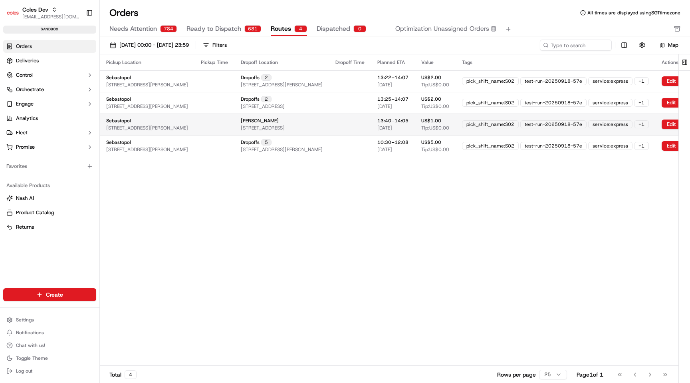
scroll to position [0, 117]
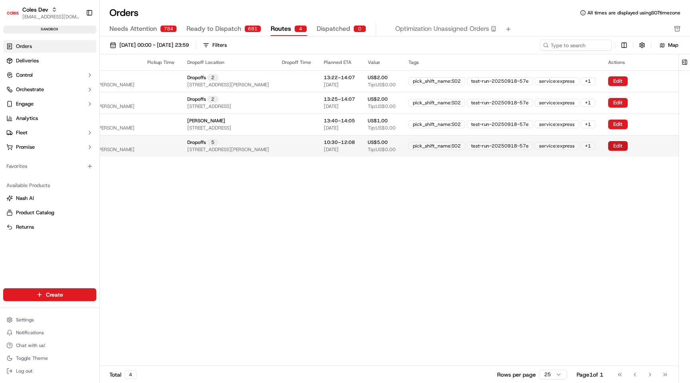
click at [623, 143] on button "Edit" at bounding box center [618, 146] width 20 height 10
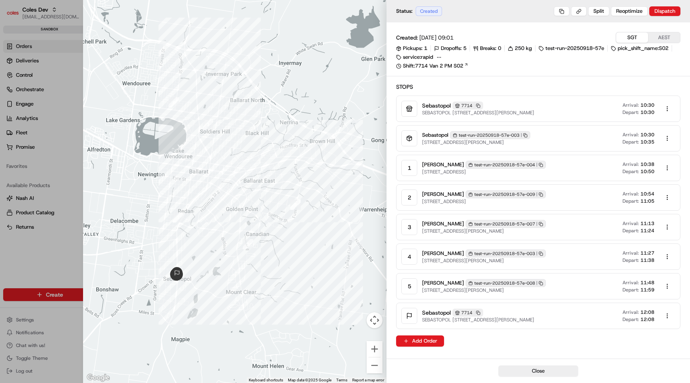
click at [64, 252] on div at bounding box center [345, 191] width 690 height 383
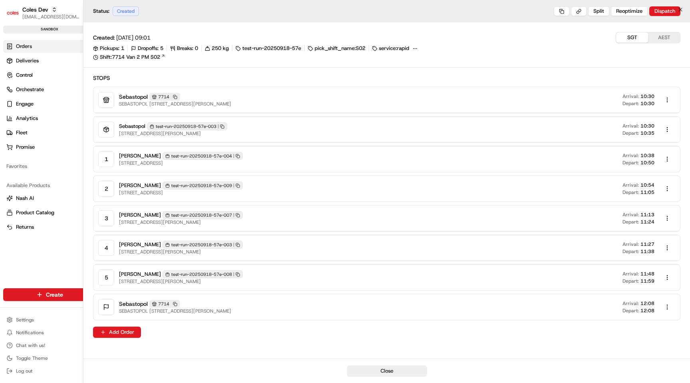
scroll to position [0, 105]
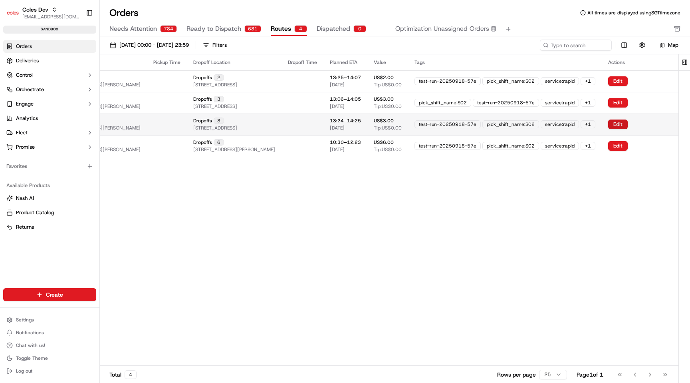
click at [620, 128] on button "Edit" at bounding box center [618, 124] width 20 height 10
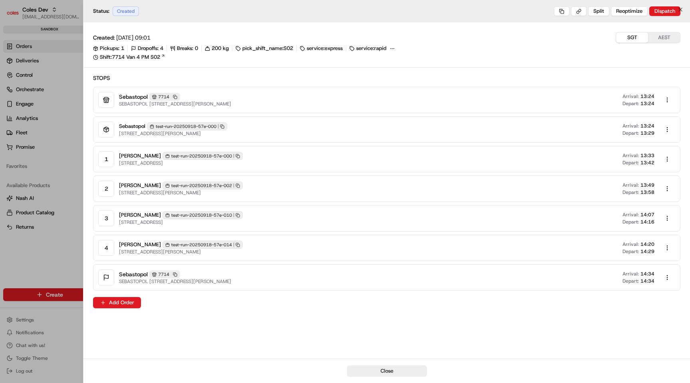
click at [57, 248] on div at bounding box center [345, 191] width 690 height 383
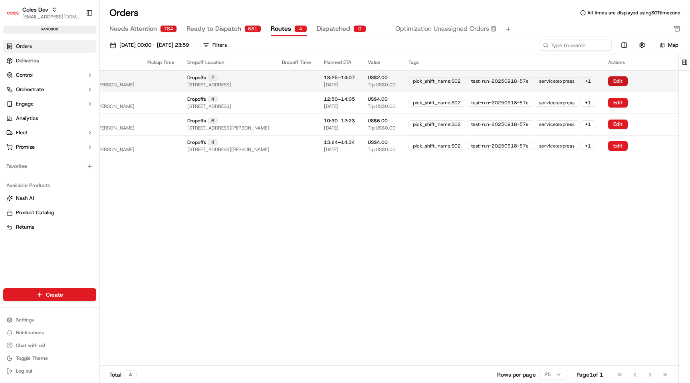
click at [625, 82] on button "Edit" at bounding box center [618, 81] width 20 height 10
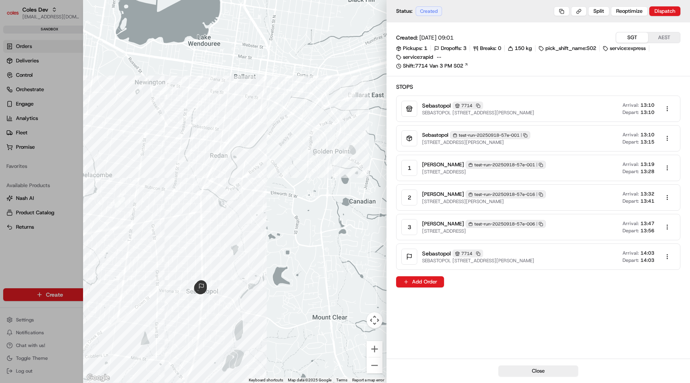
click at [33, 263] on div at bounding box center [345, 191] width 690 height 383
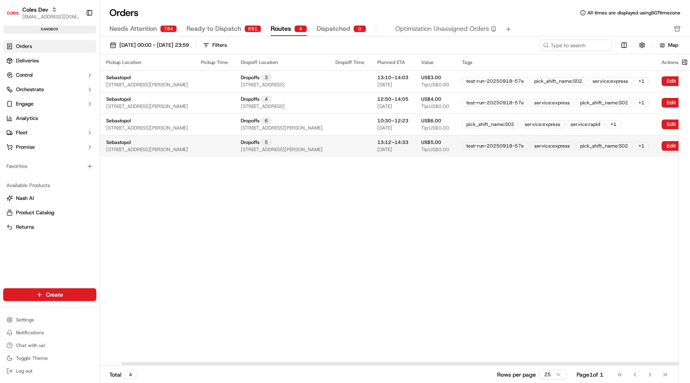
scroll to position [0, 111]
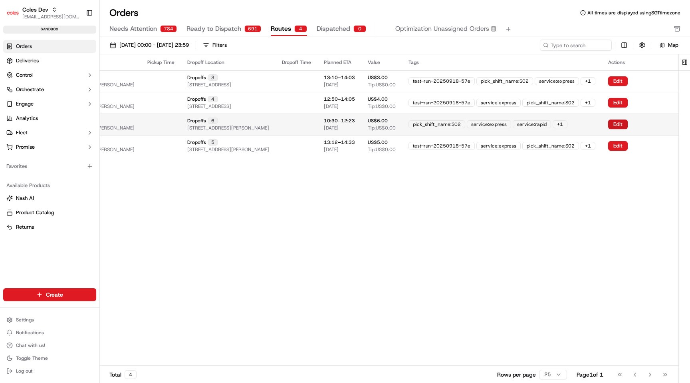
click at [618, 127] on button "Edit" at bounding box center [618, 124] width 20 height 10
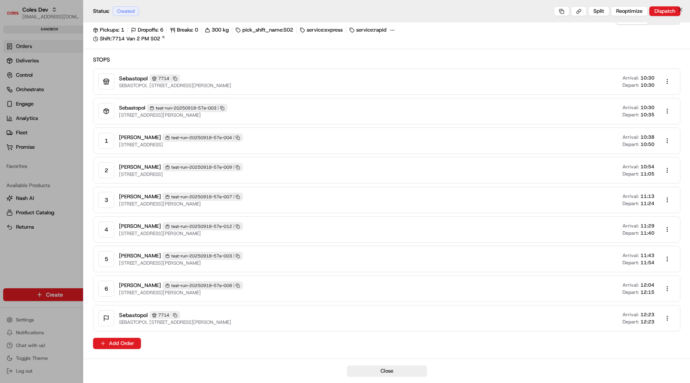
scroll to position [18, 0]
click at [72, 154] on div at bounding box center [345, 191] width 690 height 383
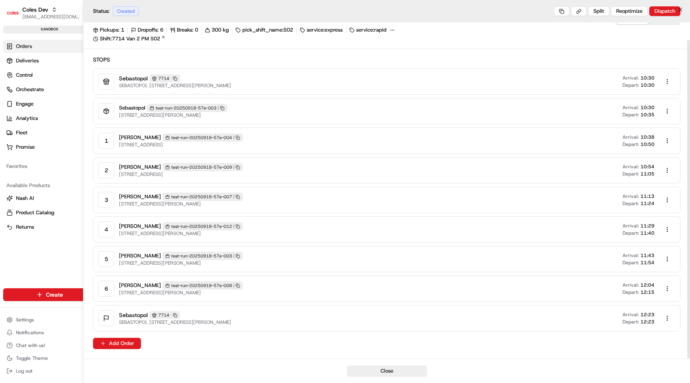
scroll to position [0, 83]
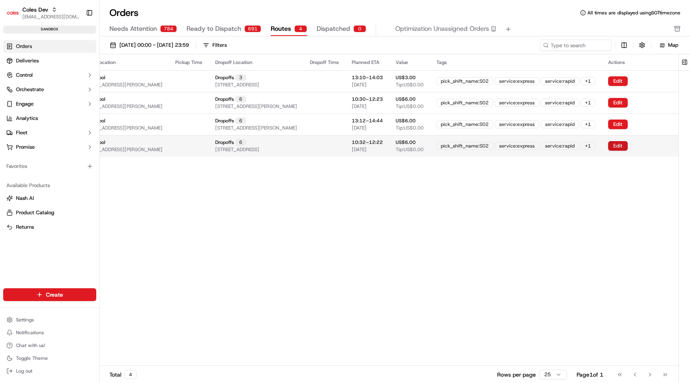
click at [619, 144] on button "Edit" at bounding box center [618, 146] width 20 height 10
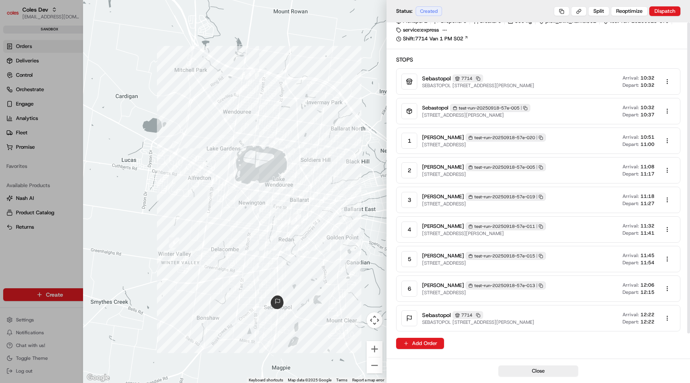
scroll to position [0, 0]
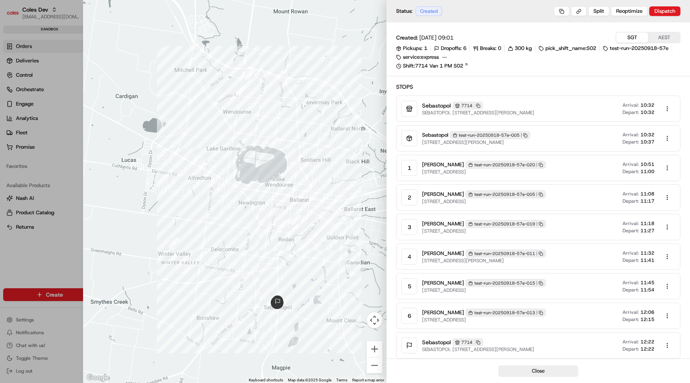
click at [66, 221] on div at bounding box center [345, 191] width 690 height 383
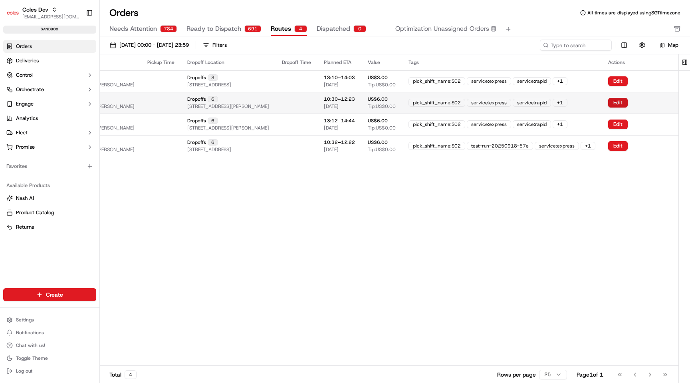
click at [628, 103] on button "Edit" at bounding box center [618, 103] width 20 height 10
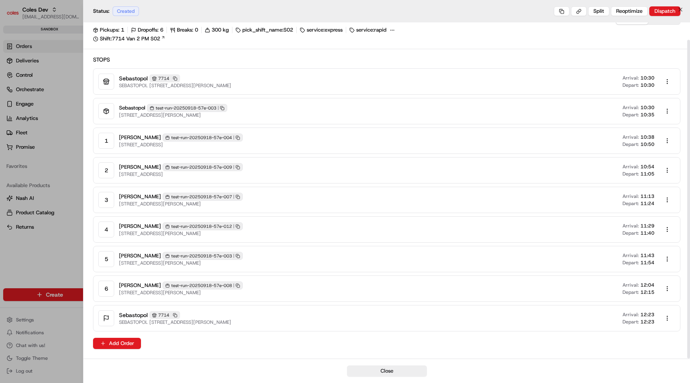
click at [25, 221] on div at bounding box center [345, 191] width 690 height 383
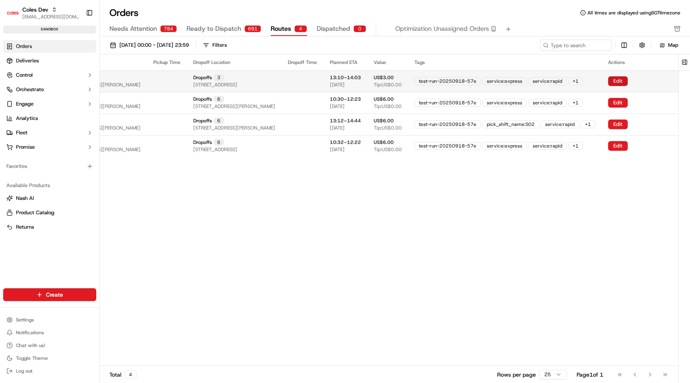
click at [628, 80] on button "Edit" at bounding box center [618, 81] width 20 height 10
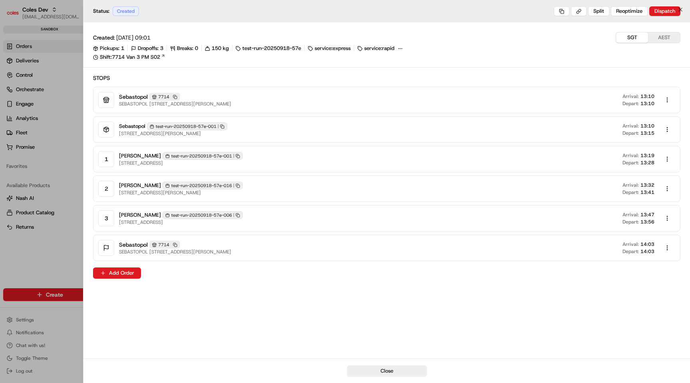
click at [40, 123] on div at bounding box center [345, 191] width 690 height 383
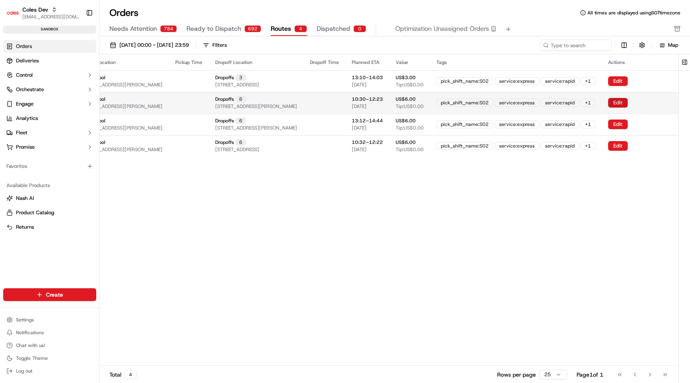
click at [618, 102] on button "Edit" at bounding box center [618, 103] width 20 height 10
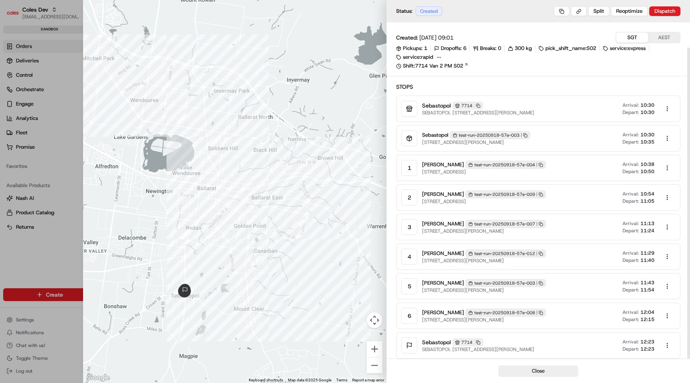
scroll to position [27, 0]
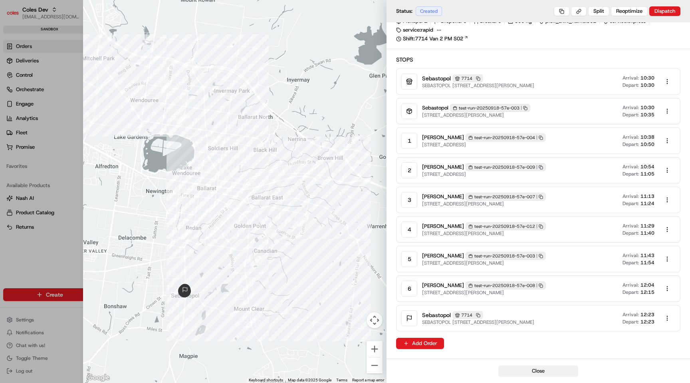
click at [528, 372] on button "Close" at bounding box center [539, 370] width 80 height 11
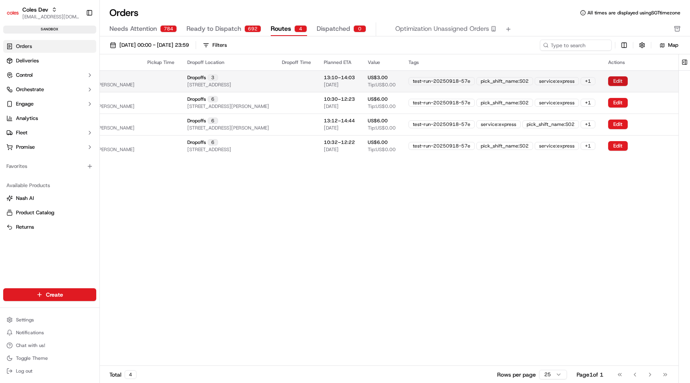
click at [628, 83] on button "Edit" at bounding box center [618, 81] width 20 height 10
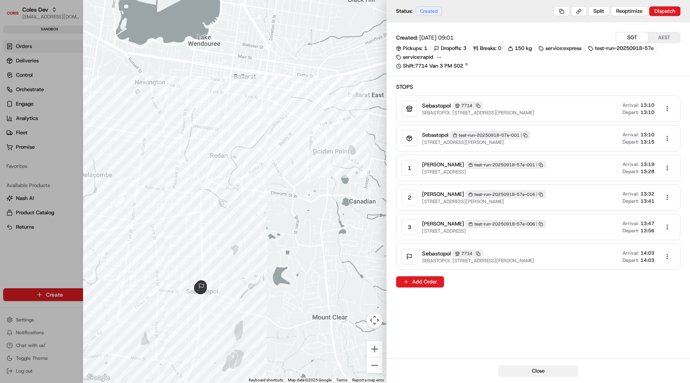
click at [531, 369] on button "Close" at bounding box center [539, 370] width 80 height 11
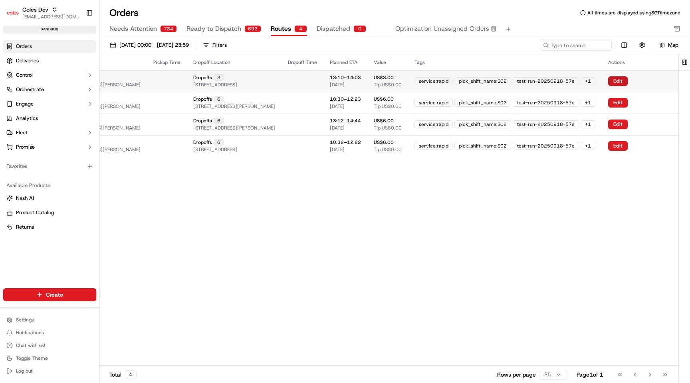
click at [628, 79] on button "Edit" at bounding box center [618, 81] width 20 height 10
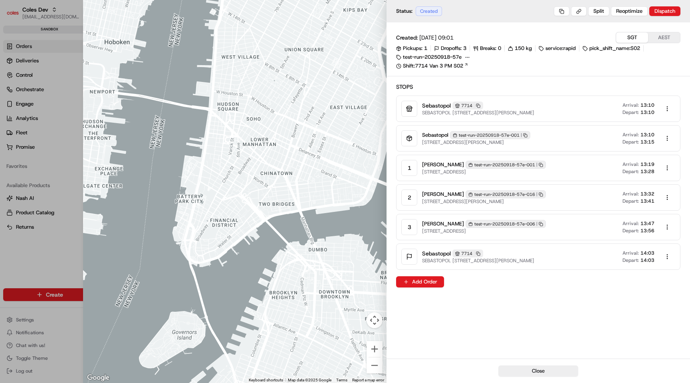
click at [56, 251] on div at bounding box center [345, 191] width 690 height 383
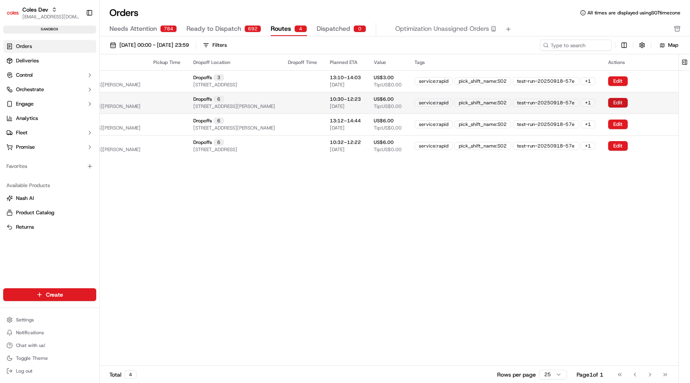
click at [628, 103] on button "Edit" at bounding box center [618, 103] width 20 height 10
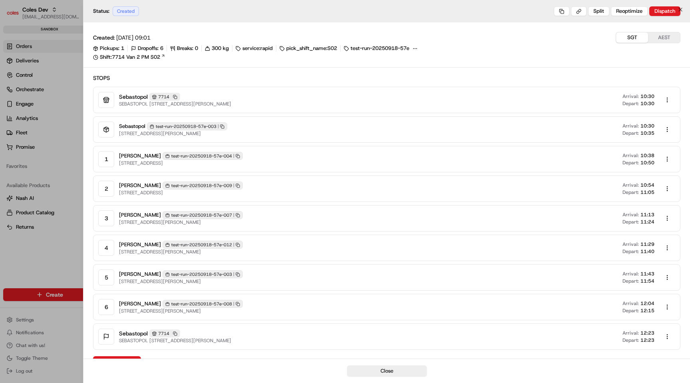
click at [26, 291] on div at bounding box center [345, 191] width 690 height 383
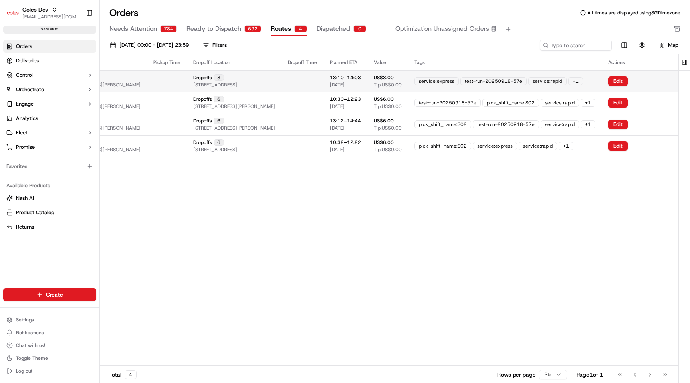
click at [630, 81] on td "Edit" at bounding box center [640, 81] width 77 height 22
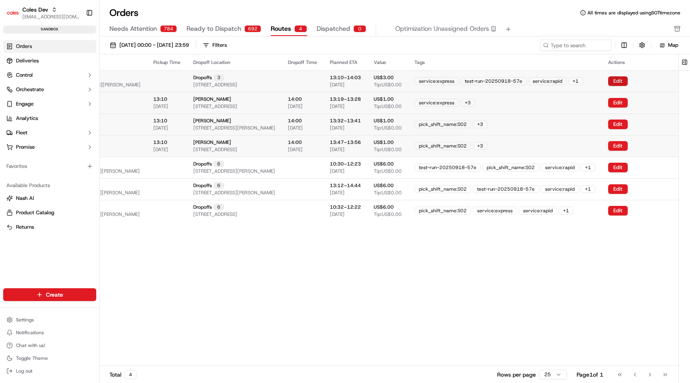
click at [628, 80] on button "Edit" at bounding box center [618, 81] width 20 height 10
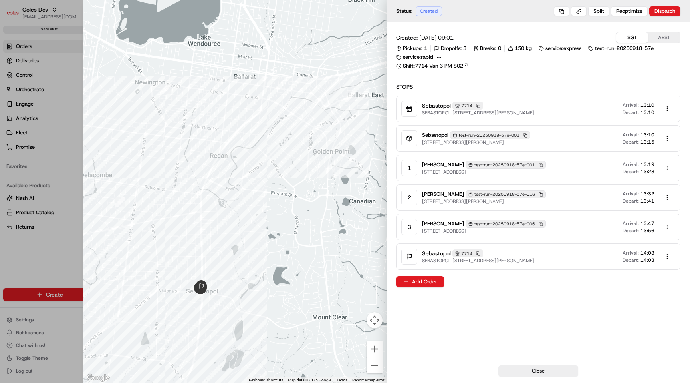
click at [21, 263] on div at bounding box center [345, 191] width 690 height 383
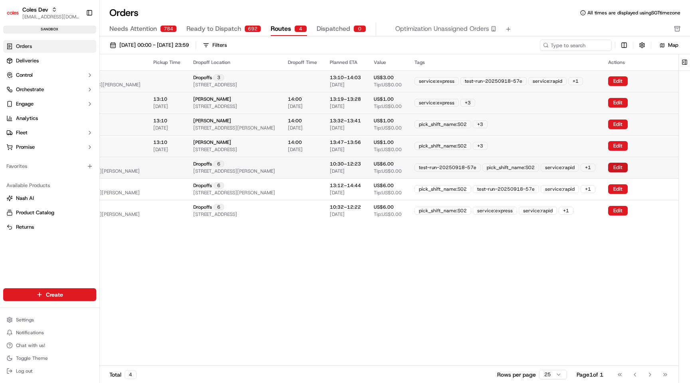
click at [628, 167] on button "Edit" at bounding box center [618, 168] width 20 height 10
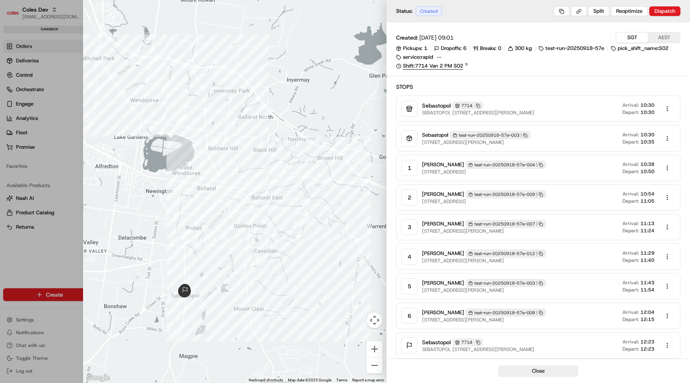
click at [433, 64] on link "Shift: 7714 Van 2 PM S02" at bounding box center [538, 65] width 284 height 7
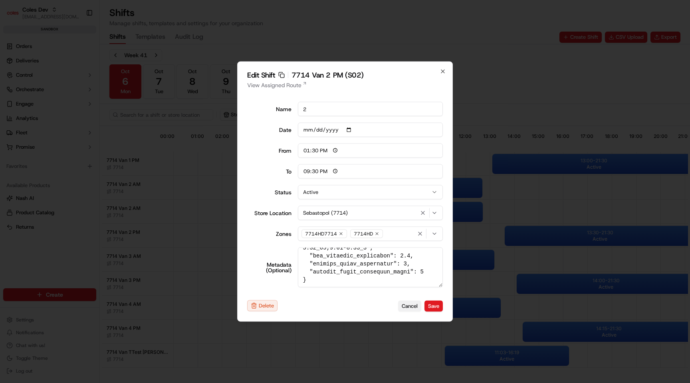
click at [405, 304] on button "Cancel" at bounding box center [409, 305] width 23 height 11
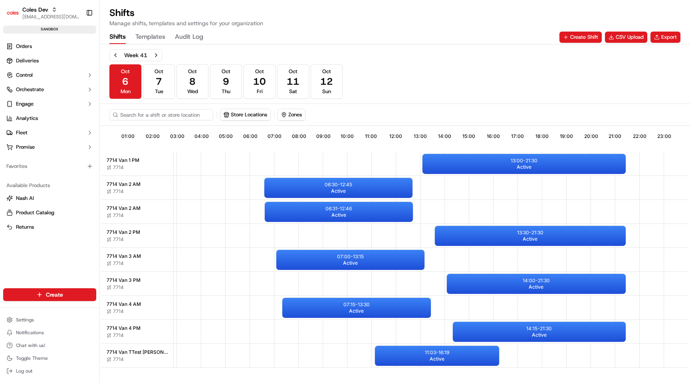
scroll to position [0, 70]
click at [51, 313] on div "Settings Notifications Chat with us! Toggle Theme Log out" at bounding box center [49, 345] width 99 height 69
click at [51, 316] on html "Coles Dev [EMAIL_ADDRESS][DOMAIN_NAME] Toggle Sidebar sandbox Orders Deliveries…" at bounding box center [345, 191] width 690 height 383
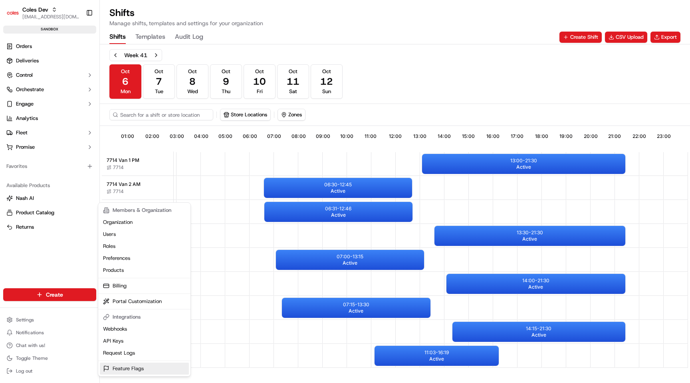
click at [144, 369] on link "Feature Flags" at bounding box center [144, 368] width 89 height 12
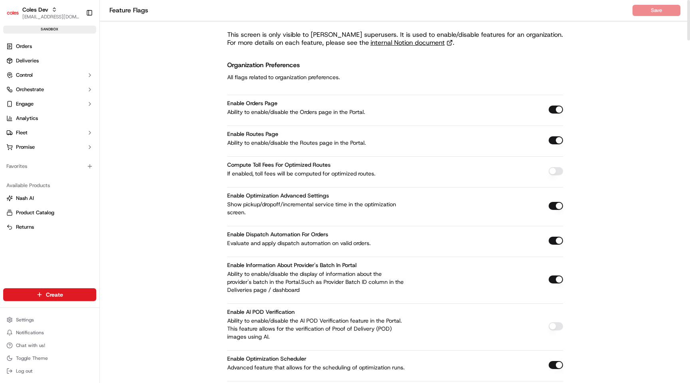
click at [378, 177] on p "If enabled, toll fees will be computed for optimized routes." at bounding box center [317, 173] width 180 height 8
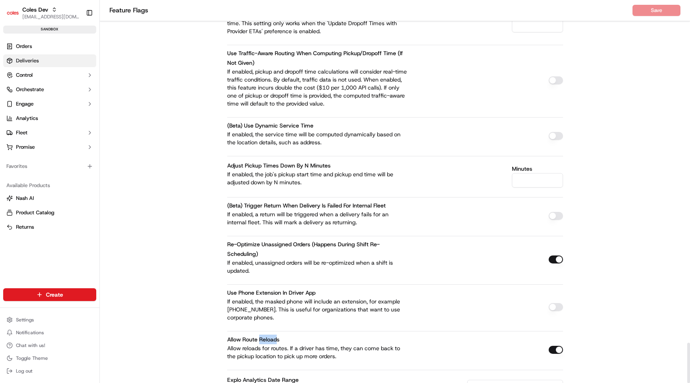
click at [78, 62] on link "Deliveries" at bounding box center [49, 60] width 93 height 13
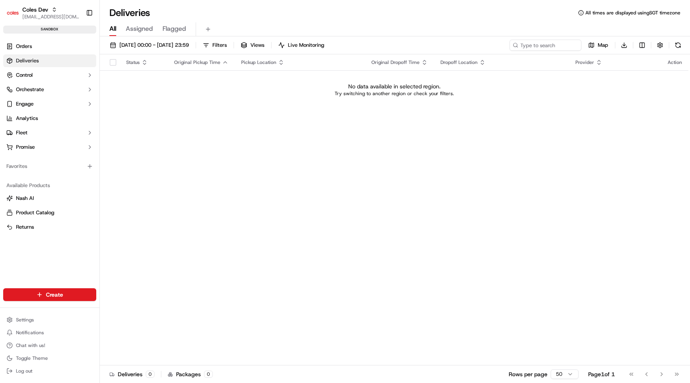
click at [73, 54] on link "Deliveries" at bounding box center [49, 60] width 93 height 13
click at [66, 47] on link "Orders" at bounding box center [49, 46] width 93 height 13
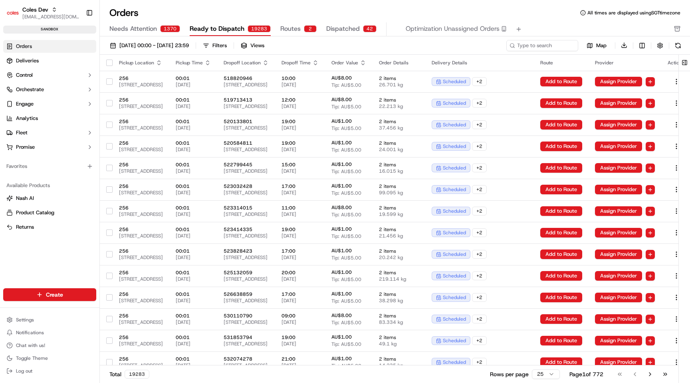
click at [300, 30] on button "Routes 2" at bounding box center [298, 29] width 36 height 14
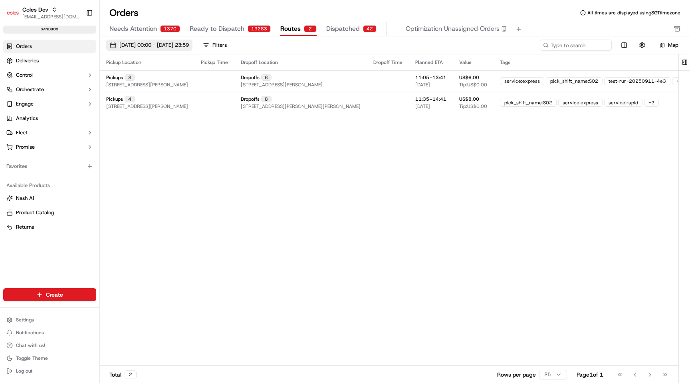
click at [189, 46] on span "01/09/2025 00:00 - 30/09/2025 23:59" at bounding box center [154, 45] width 70 height 7
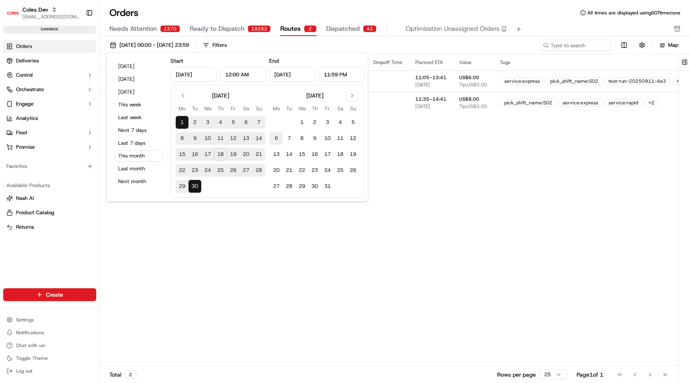
click at [273, 139] on button "6" at bounding box center [276, 138] width 13 height 13
type input "Oct 6, 2025"
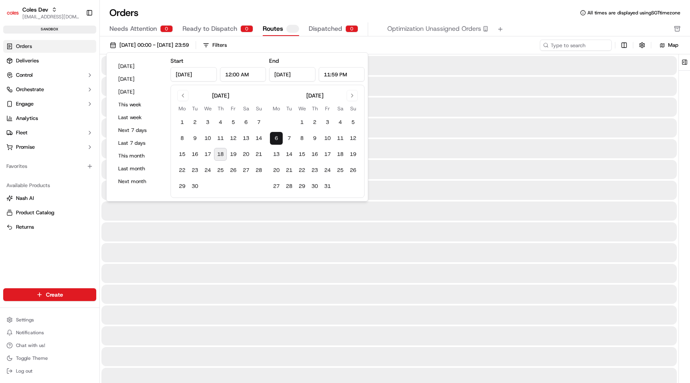
click at [273, 137] on button "6" at bounding box center [276, 138] width 13 height 13
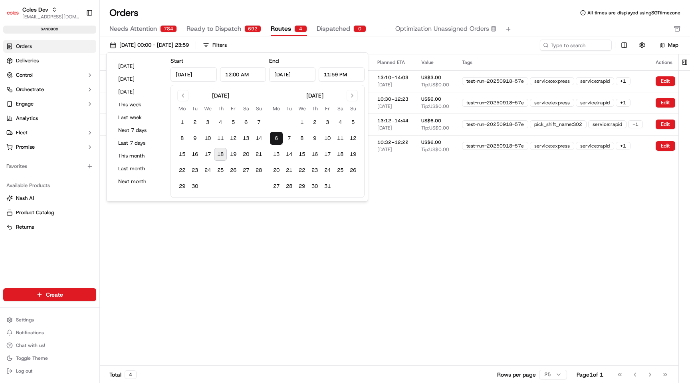
click at [401, 262] on div "Pickup Location Pickup Time Dropoff Location Dropoff Time Planned ETA Value Tag…" at bounding box center [413, 209] width 626 height 311
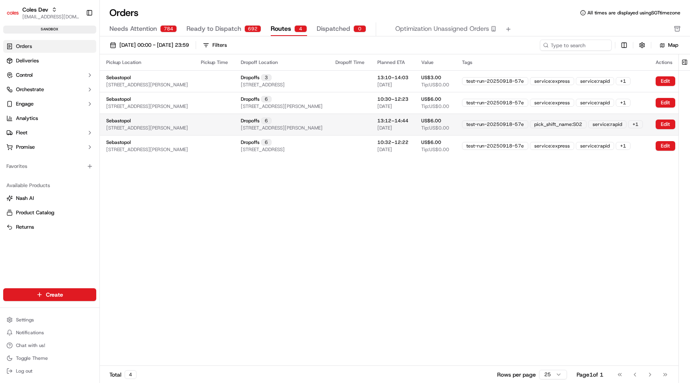
scroll to position [0, 105]
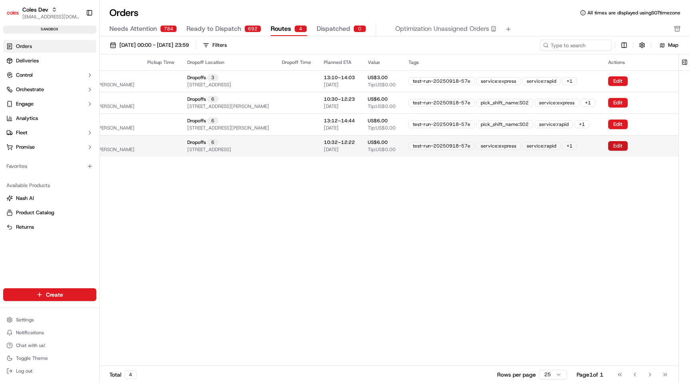
click at [628, 146] on button "Edit" at bounding box center [618, 146] width 20 height 10
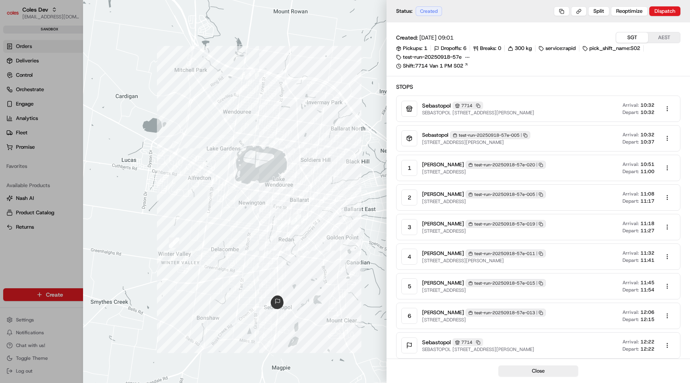
scroll to position [27, 0]
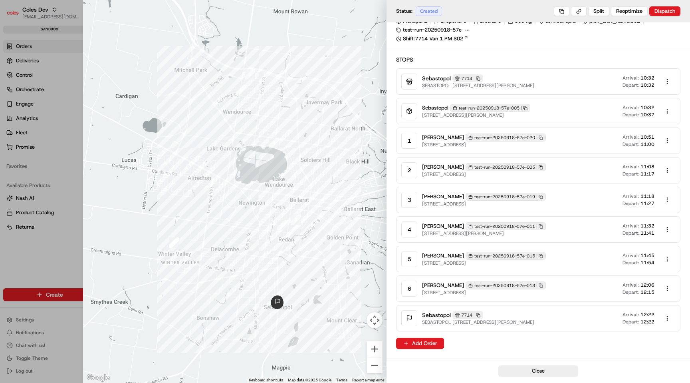
click at [12, 128] on div at bounding box center [345, 191] width 690 height 383
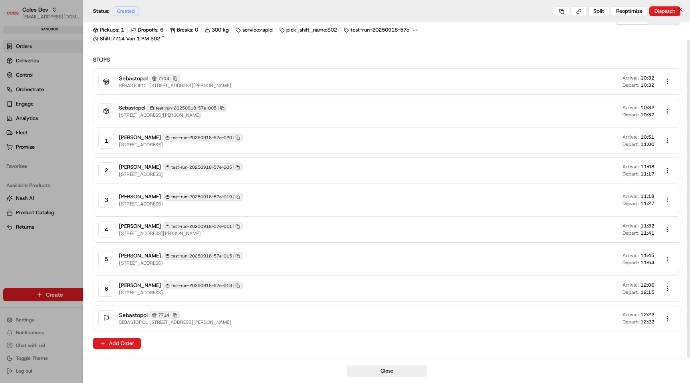
scroll to position [0, 91]
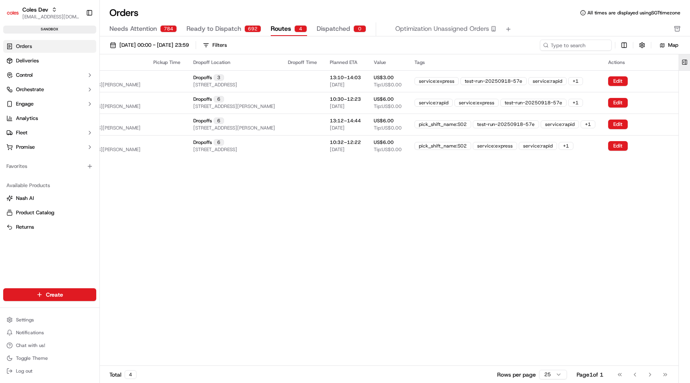
click at [686, 63] on button at bounding box center [684, 62] width 13 height 16
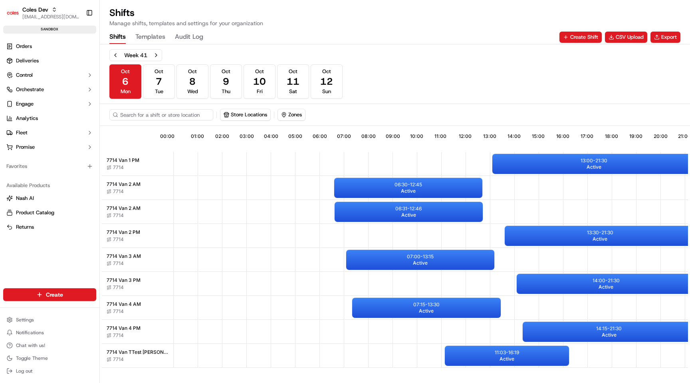
scroll to position [0, 71]
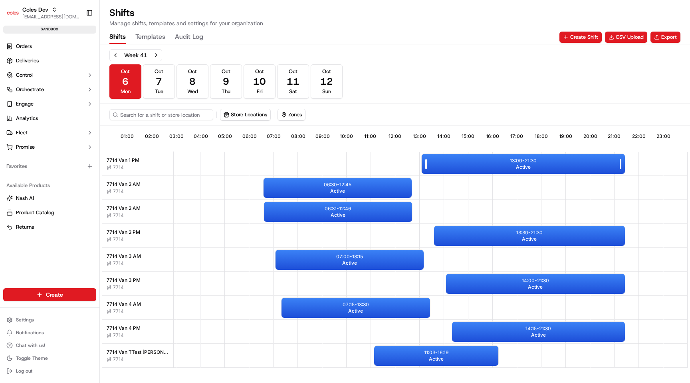
click at [558, 168] on div "13:00 - 21:30 Active" at bounding box center [523, 164] width 203 height 20
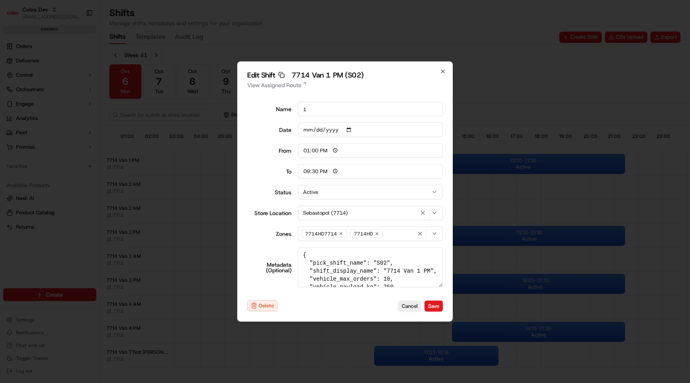
scroll to position [19, 0]
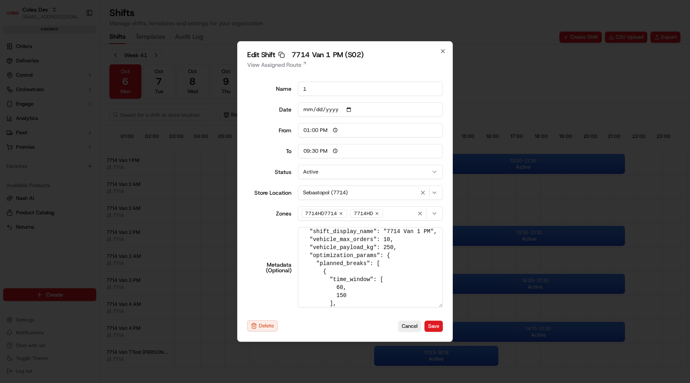
drag, startPoint x: 441, startPoint y: 286, endPoint x: 428, endPoint y: 382, distance: 97.5
click at [428, 382] on body "Coles Dev [EMAIL_ADDRESS][DOMAIN_NAME] Toggle Sidebar sandbox Orders Deliveries…" at bounding box center [345, 191] width 690 height 383
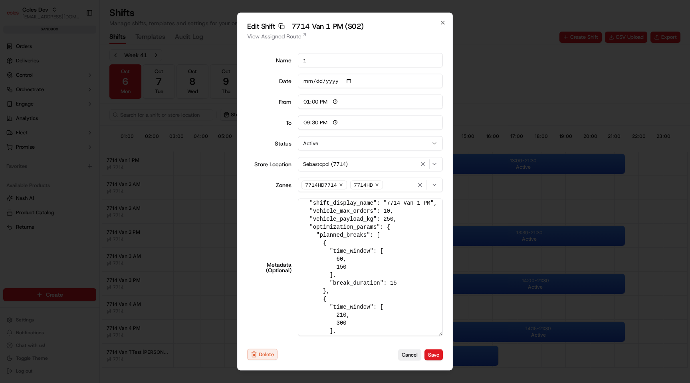
scroll to position [0, 0]
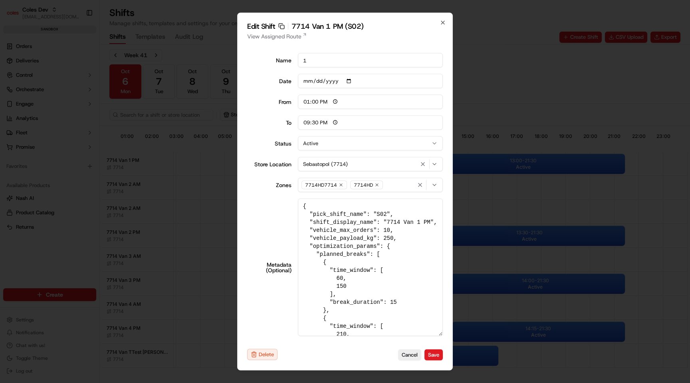
click at [339, 223] on textarea "{ "pick_shift_name": "S02", "shift_display_name": "7714 Van 1 PM", "vehicle_max…" at bounding box center [370, 267] width 145 height 137
click at [335, 230] on textarea "{ "pick_shift_name": "S02", "shift_display_name": "7714 Van 1 PM", "vehicle_max…" at bounding box center [370, 267] width 145 height 137
click at [349, 231] on textarea "{ "pick_shift_name": "S02", "shift_display_name": "7714 Van 1 PM", "vehicle_max…" at bounding box center [370, 267] width 145 height 137
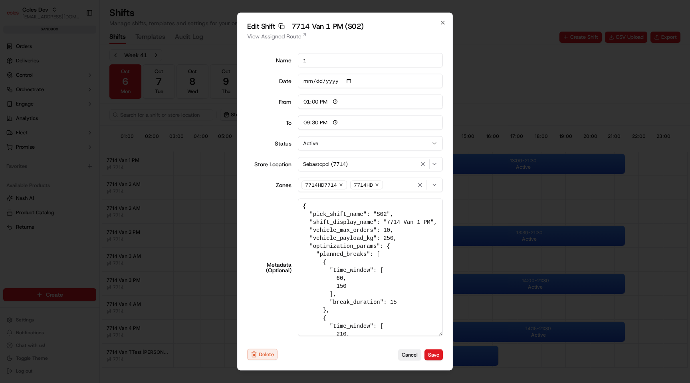
click at [349, 231] on textarea "{ "pick_shift_name": "S02", "shift_display_name": "7714 Van 1 PM", "vehicle_max…" at bounding box center [370, 267] width 145 height 137
click at [343, 238] on textarea "{ "pick_shift_name": "S02", "shift_display_name": "7714 Van 1 PM", "vehicle_max…" at bounding box center [370, 267] width 145 height 137
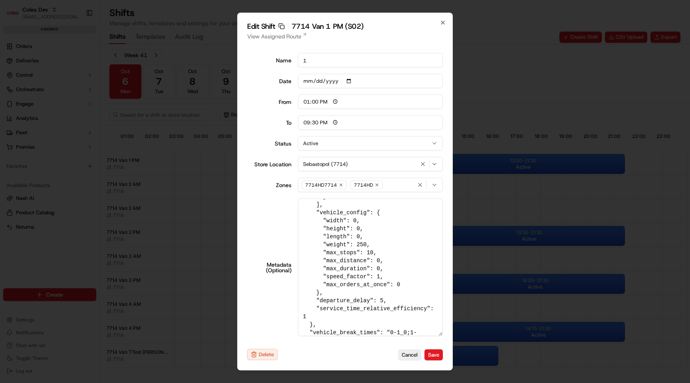
scroll to position [277, 0]
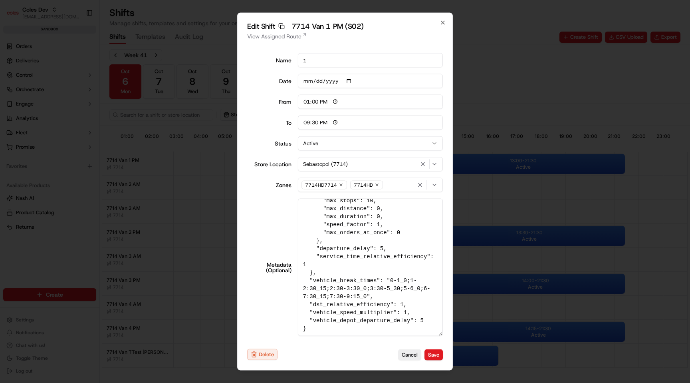
click at [346, 305] on textarea "{ "pick_shift_name": "S02", "shift_display_name": "7714 Van 1 PM", "vehicle_max…" at bounding box center [370, 267] width 145 height 137
click at [366, 310] on textarea "{ "pick_shift_name": "S02", "shift_display_name": "7714 Van 1 PM", "vehicle_max…" at bounding box center [370, 267] width 145 height 137
click at [369, 320] on textarea "{ "pick_shift_name": "S02", "shift_display_name": "7714 Van 1 PM", "vehicle_max…" at bounding box center [370, 267] width 145 height 137
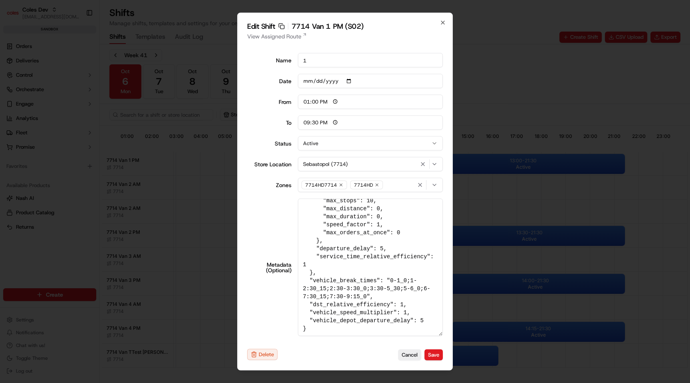
click at [369, 320] on textarea "{ "pick_shift_name": "S02", "shift_display_name": "7714 Van 1 PM", "vehicle_max…" at bounding box center [370, 267] width 145 height 137
